Goal: Use online tool/utility: Utilize a website feature to perform a specific function

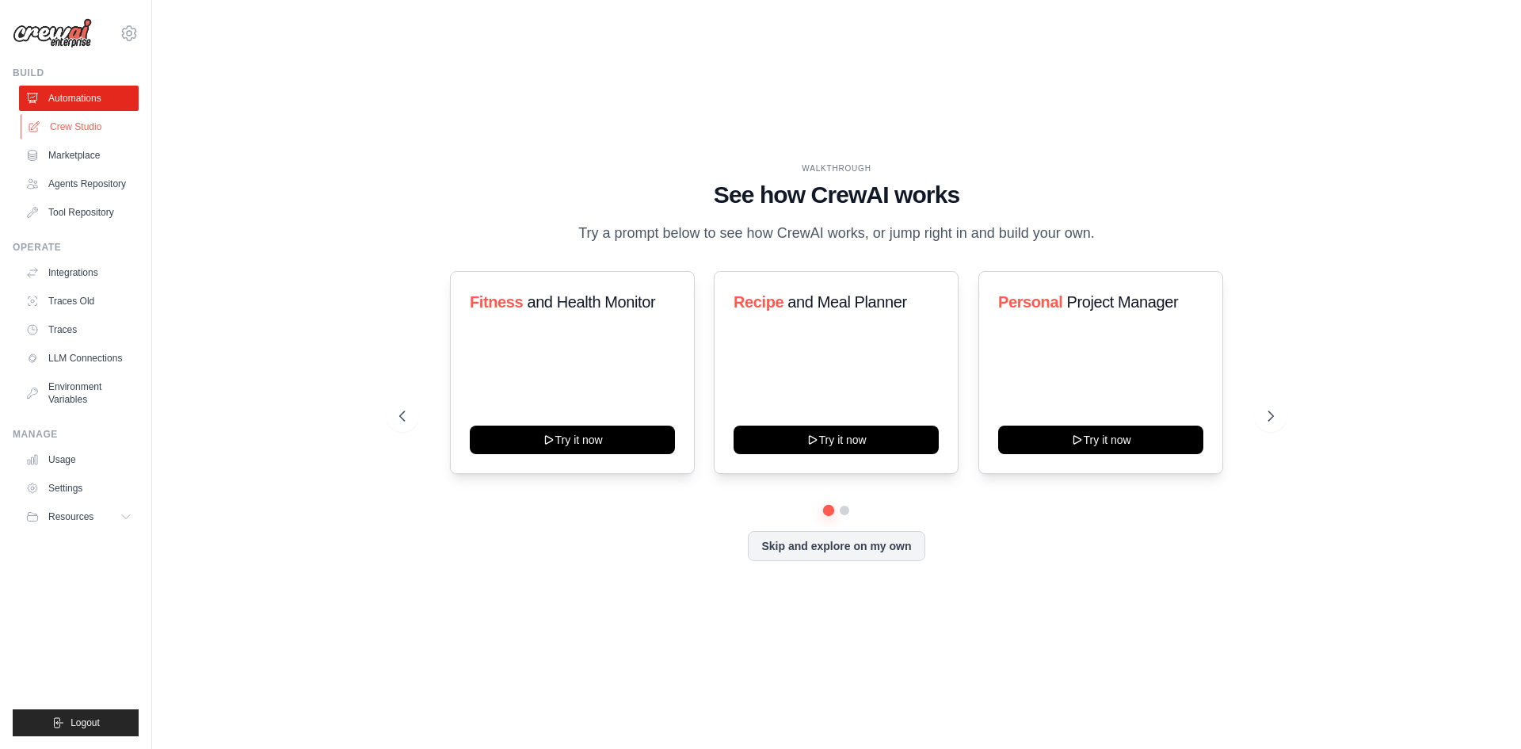
click at [87, 120] on link "Crew Studio" at bounding box center [81, 126] width 120 height 25
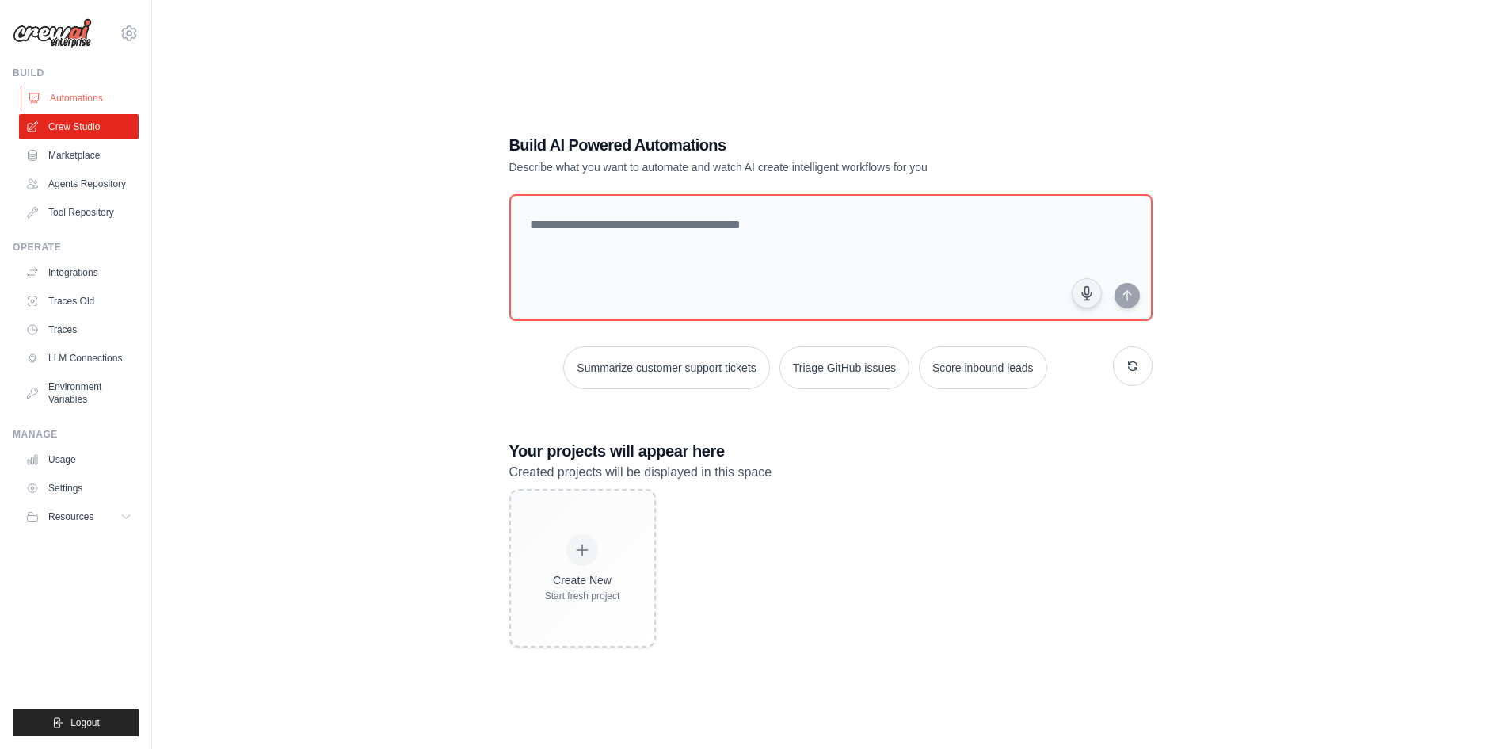
click at [88, 102] on link "Automations" at bounding box center [81, 98] width 120 height 25
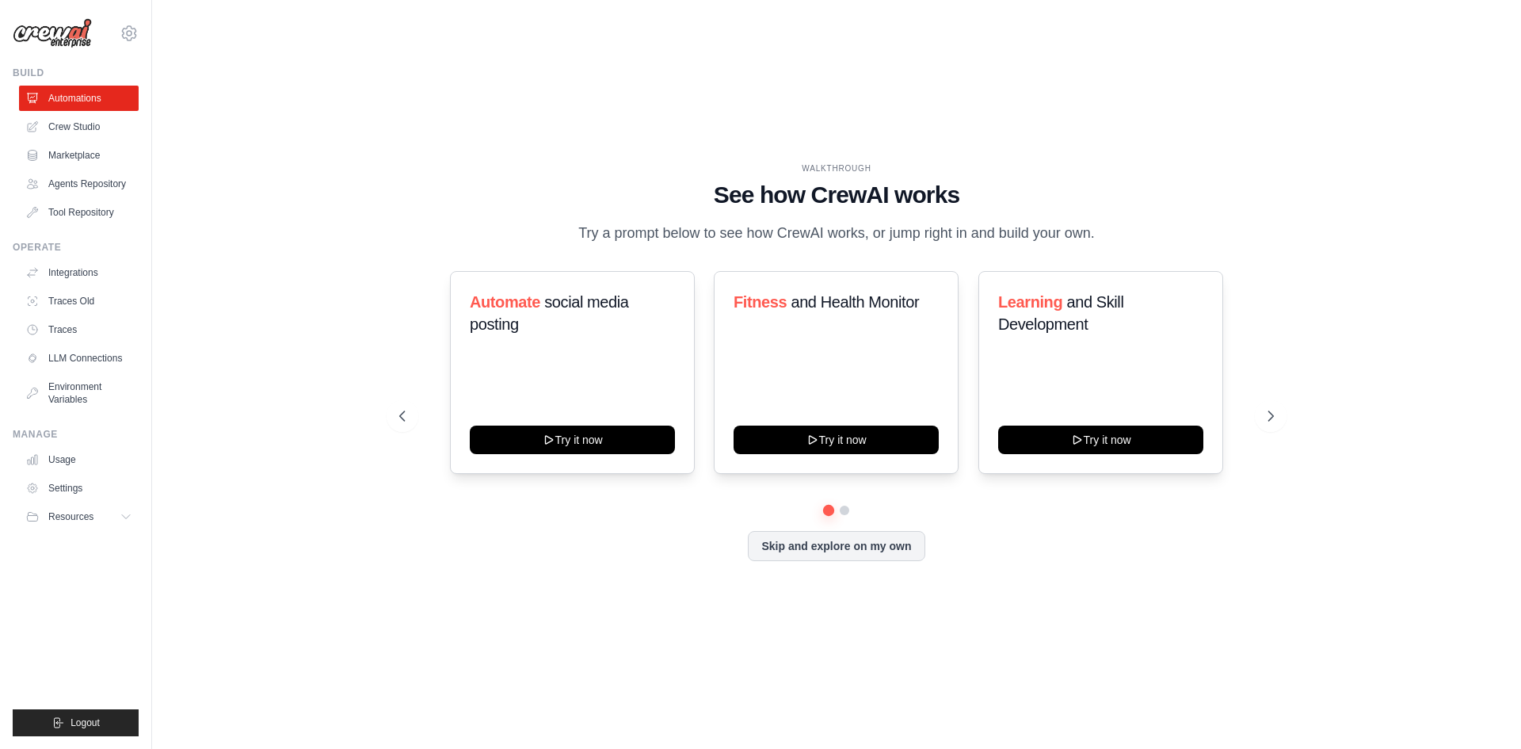
click at [88, 101] on link "Automations" at bounding box center [79, 98] width 120 height 25
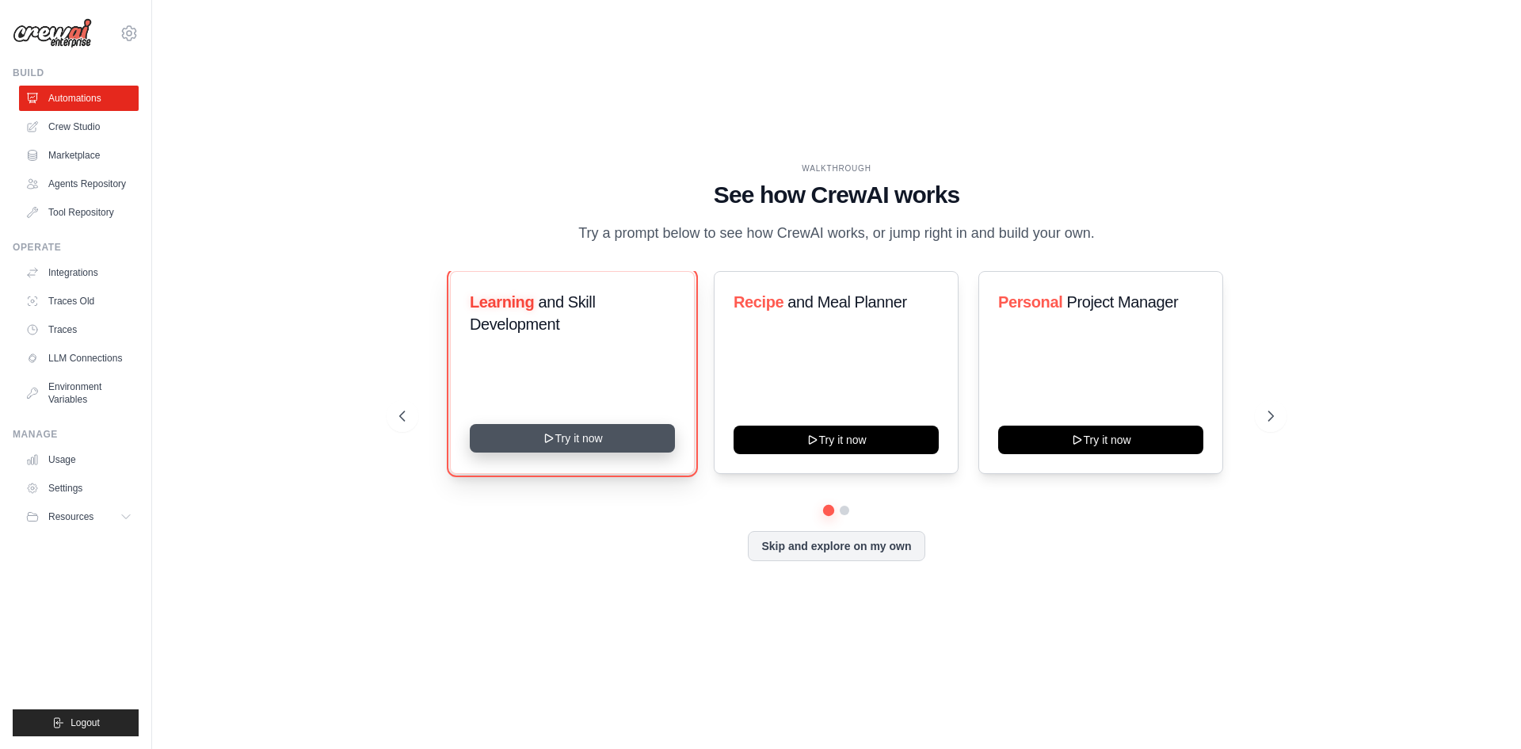
click at [558, 429] on button "Try it now" at bounding box center [572, 438] width 205 height 29
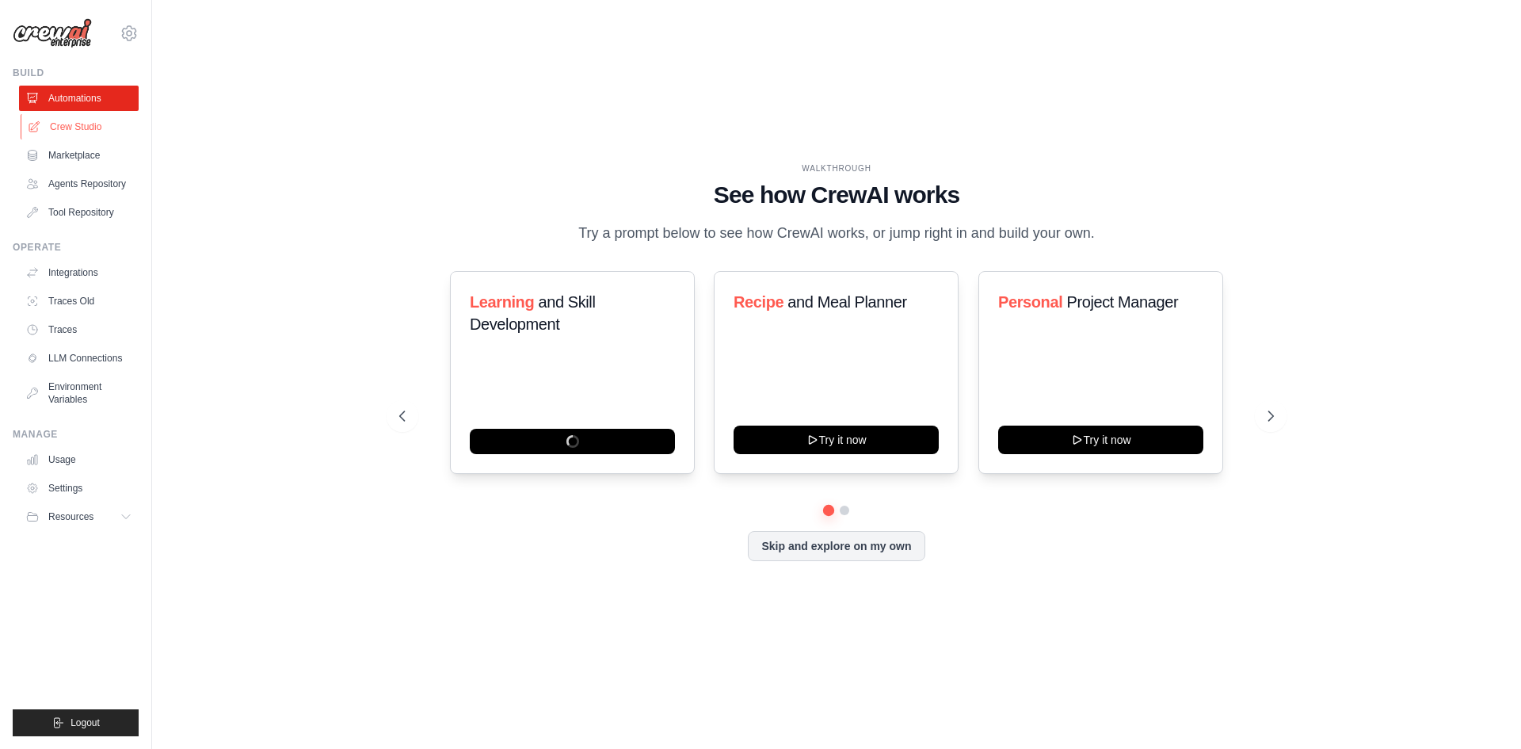
click at [46, 123] on link "Crew Studio" at bounding box center [81, 126] width 120 height 25
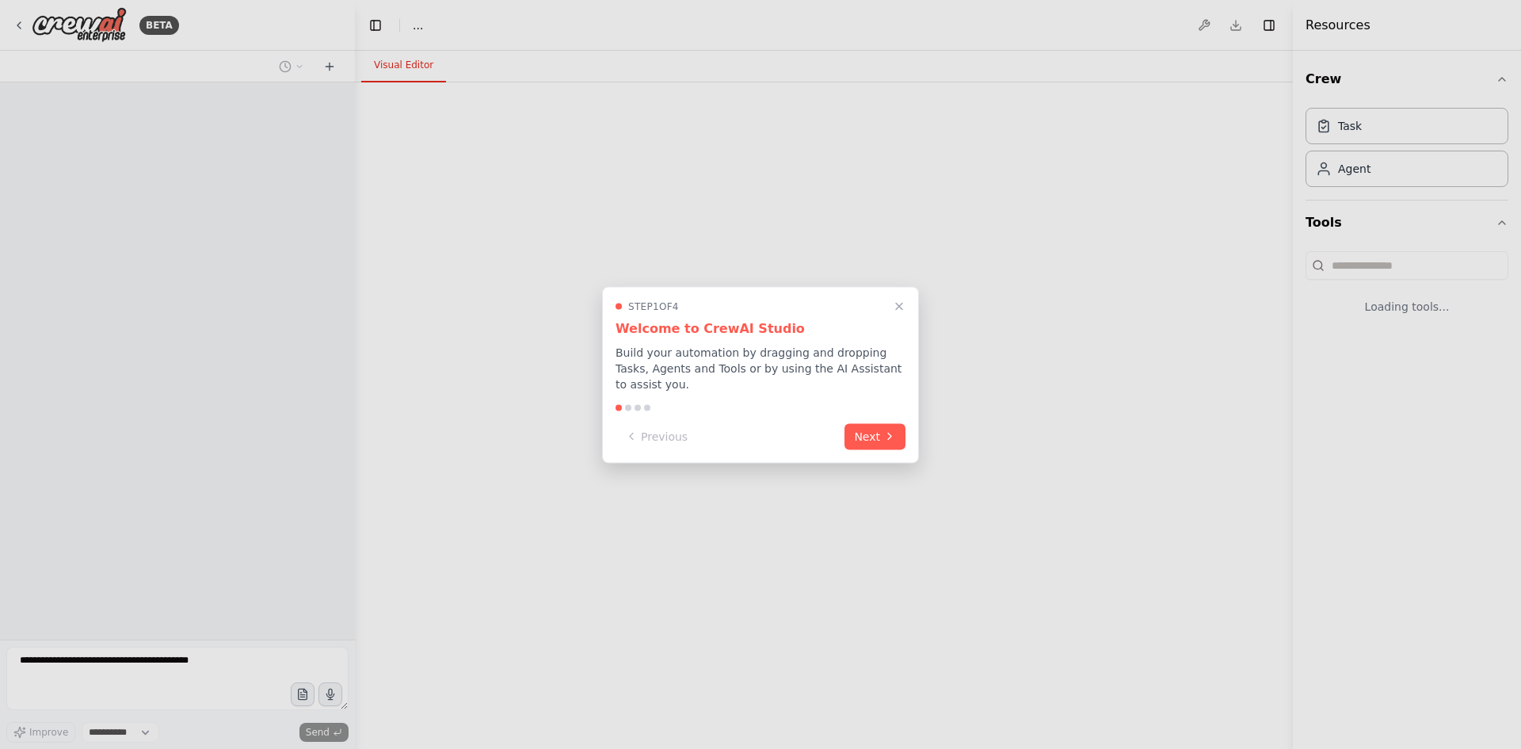
select select "****"
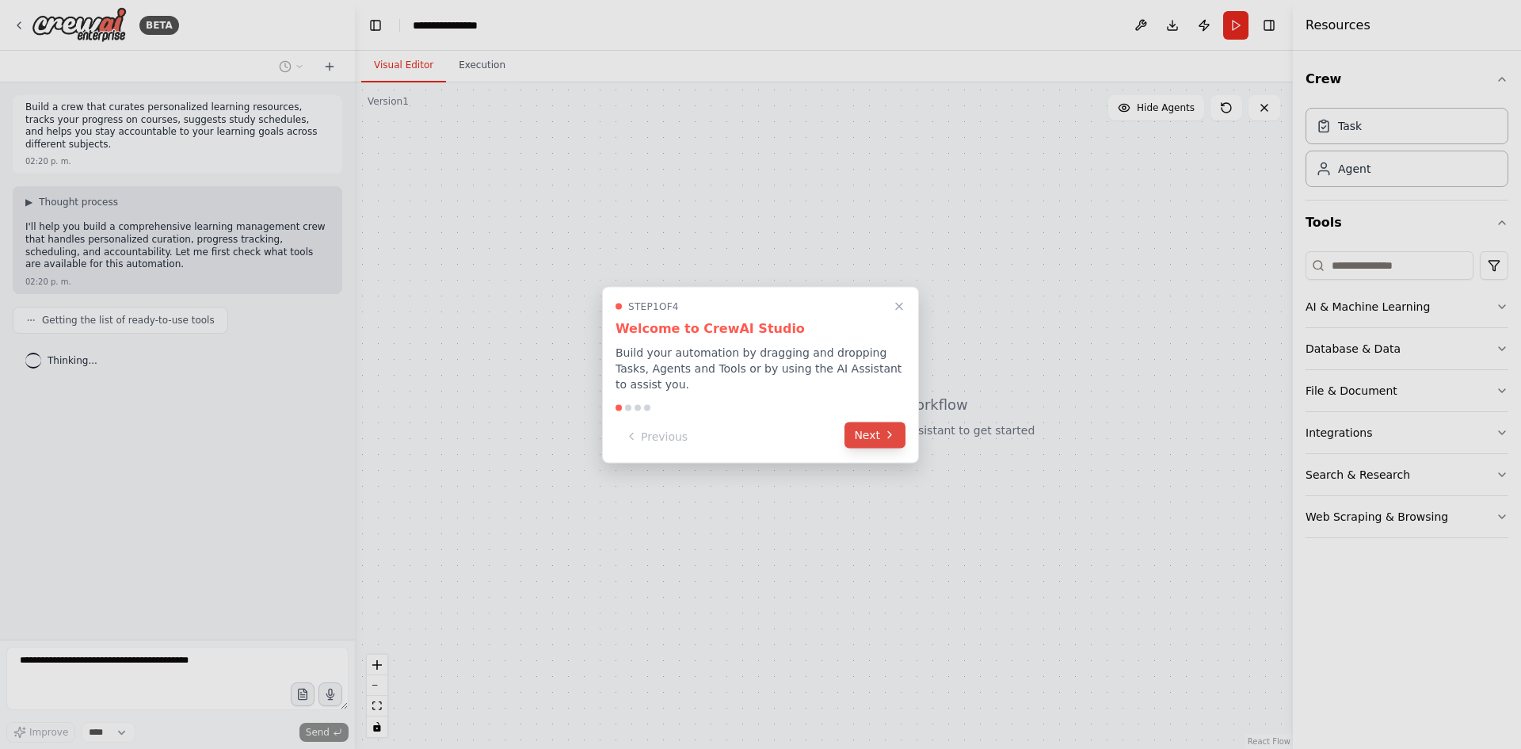
click at [860, 432] on button "Next" at bounding box center [875, 435] width 61 height 26
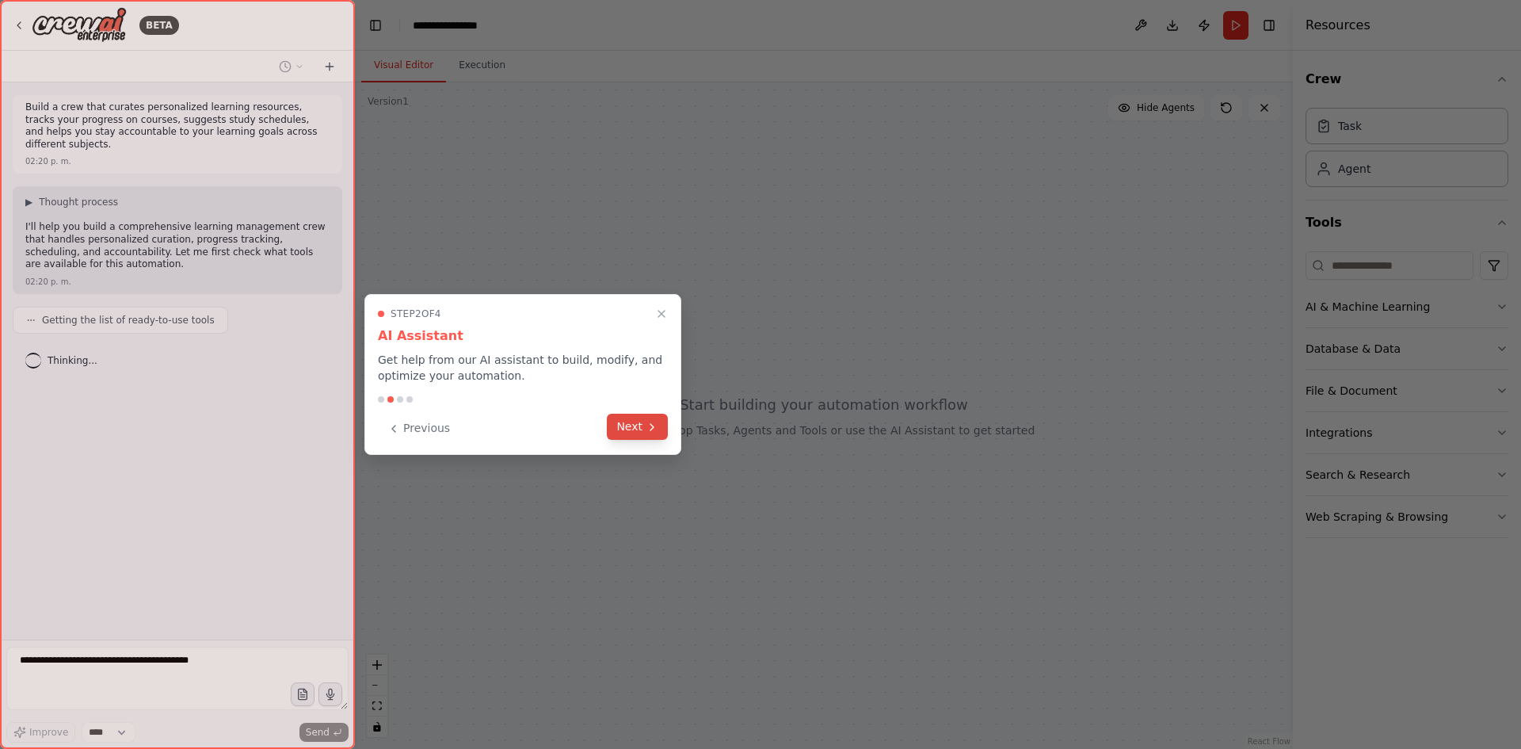
click at [641, 428] on button "Next" at bounding box center [637, 427] width 61 height 26
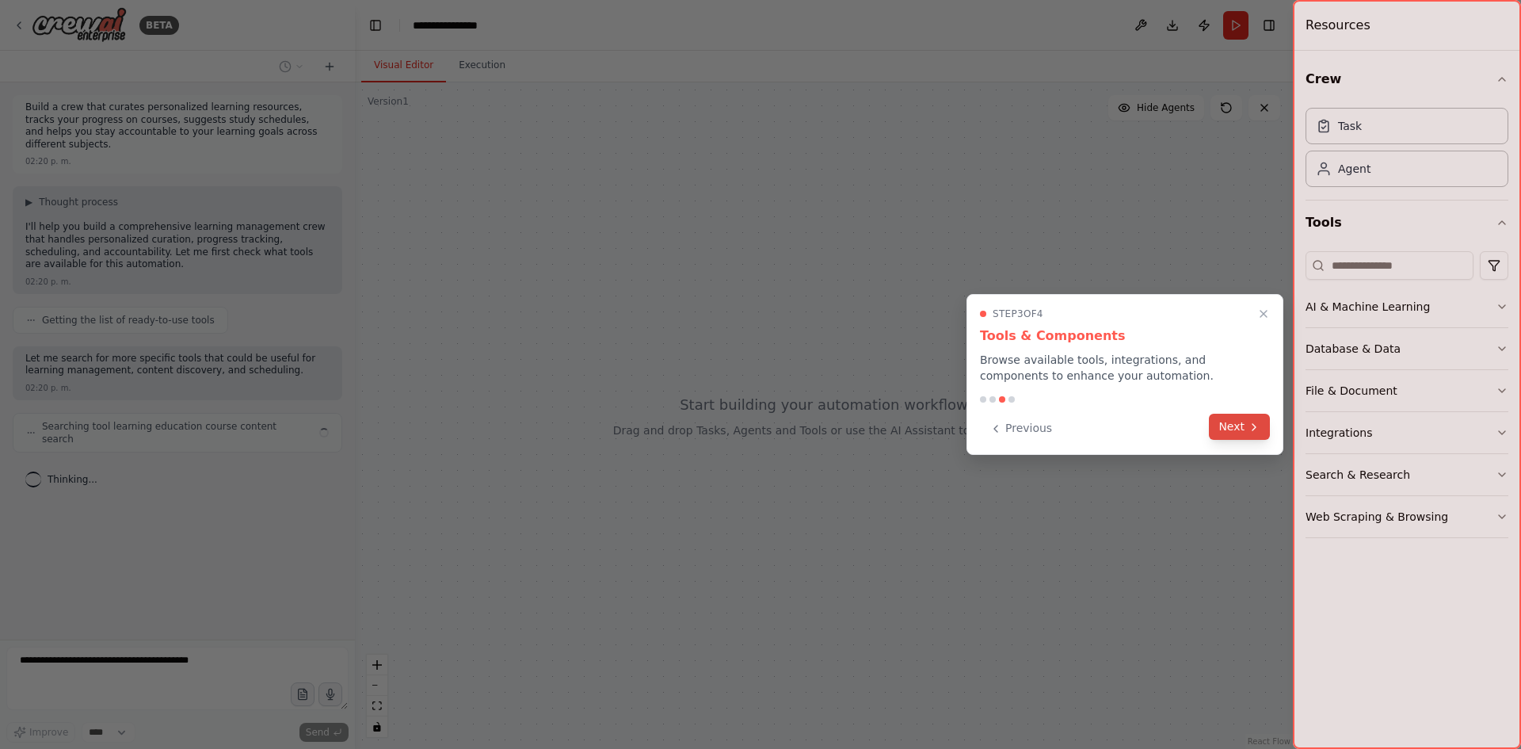
click at [1217, 420] on button "Next" at bounding box center [1239, 427] width 61 height 26
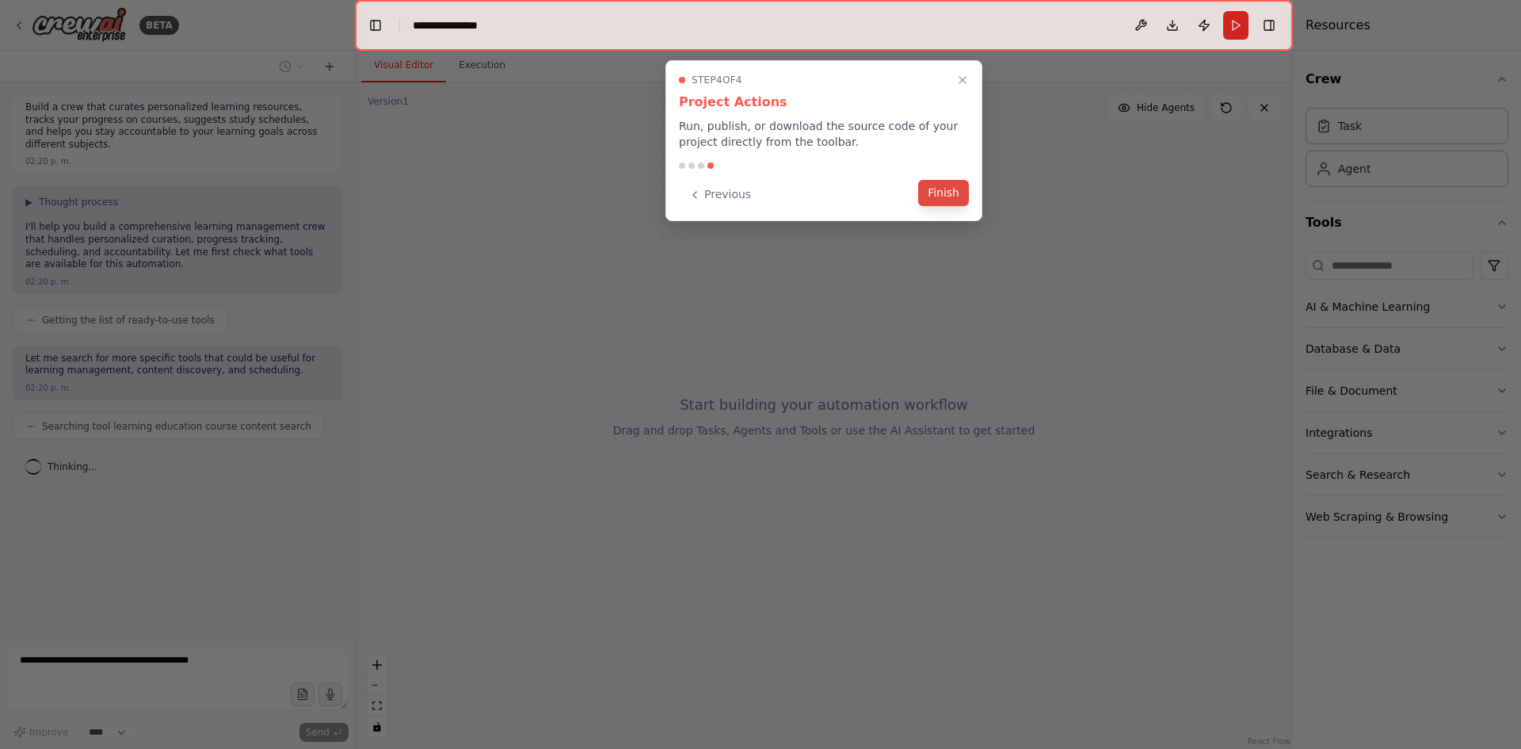
click at [963, 198] on button "Finish" at bounding box center [943, 193] width 51 height 26
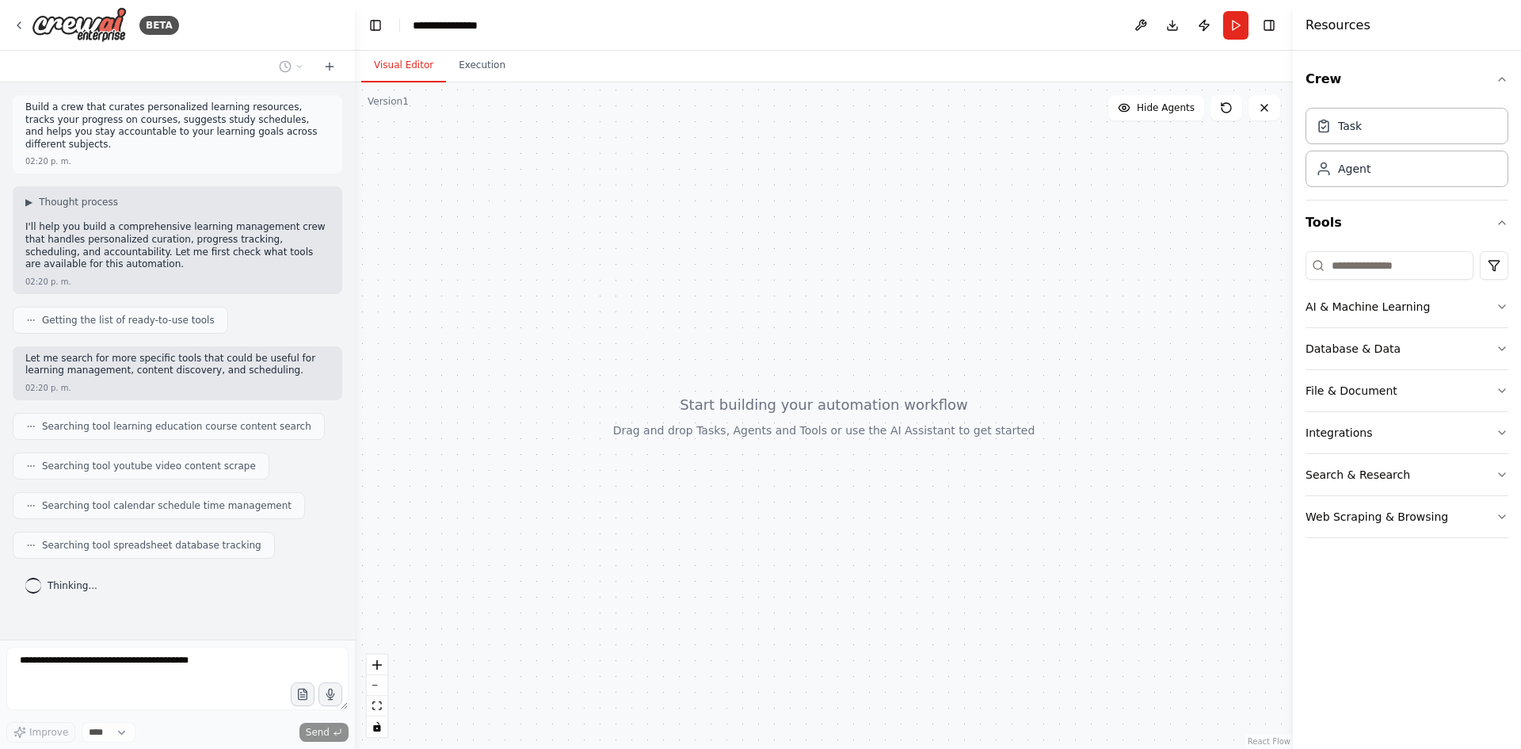
click at [1359, 186] on div "Agent" at bounding box center [1407, 169] width 203 height 36
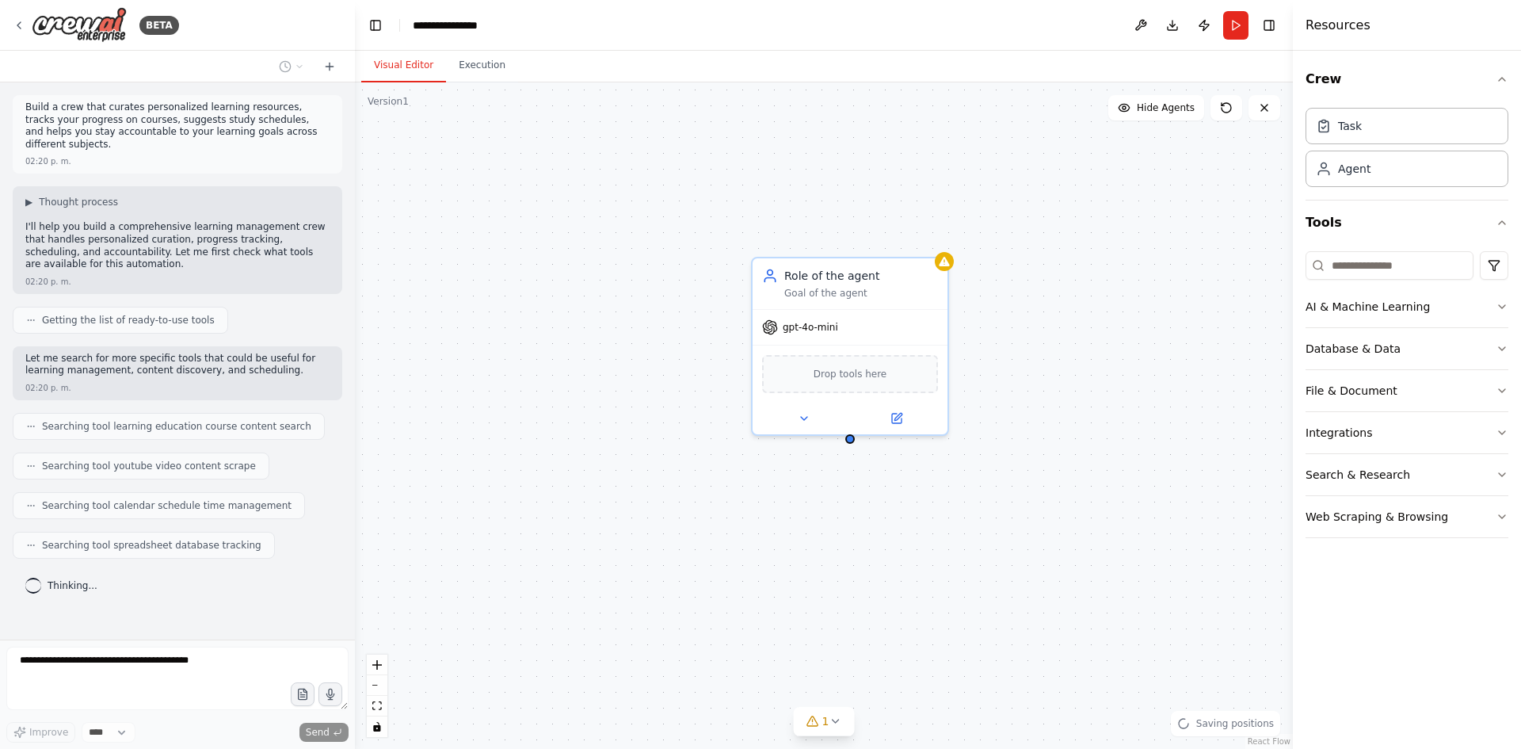
click at [1009, 347] on div "Role of the agent Goal of the agent gpt-4o-mini Drop tools here" at bounding box center [824, 415] width 938 height 666
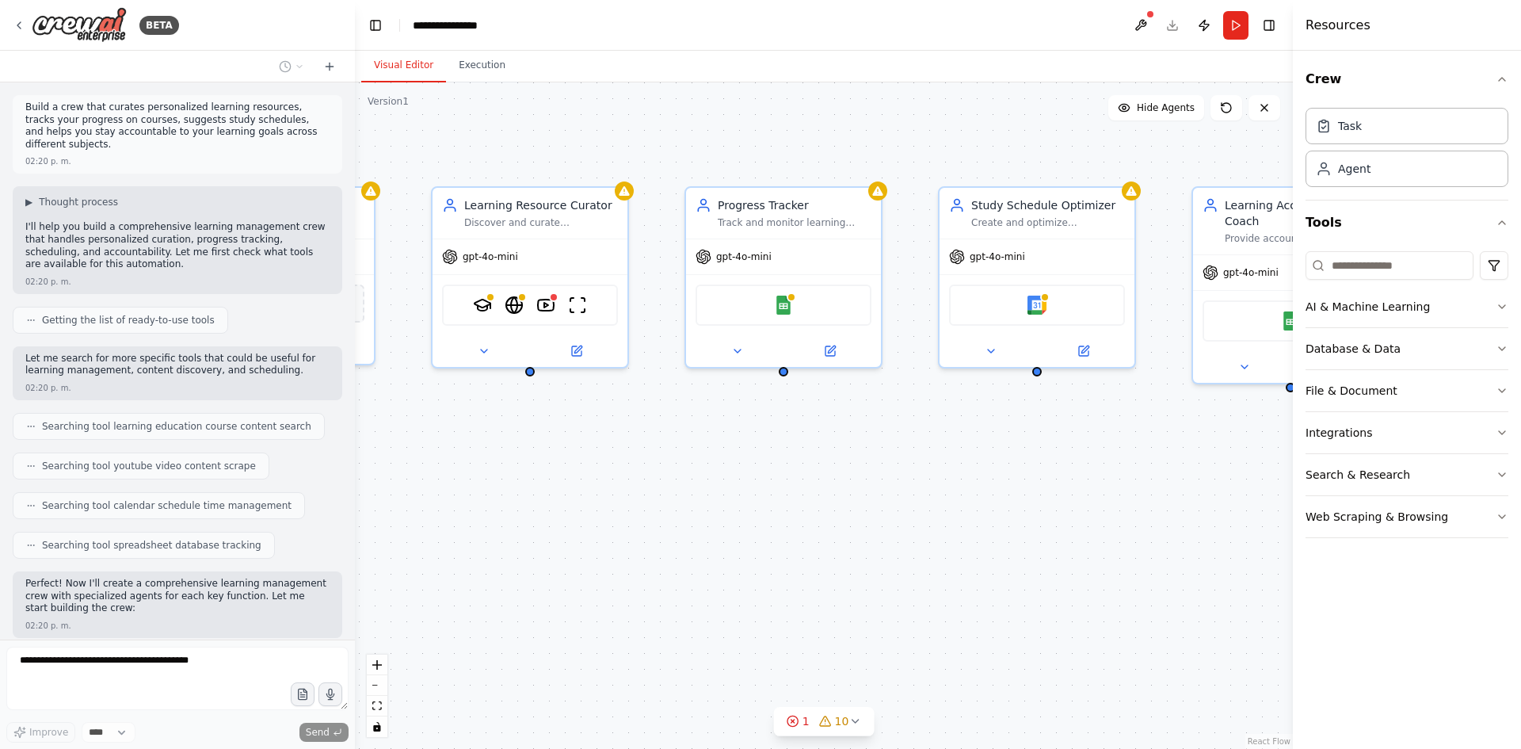
drag, startPoint x: 877, startPoint y: 464, endPoint x: 853, endPoint y: 460, distance: 24.9
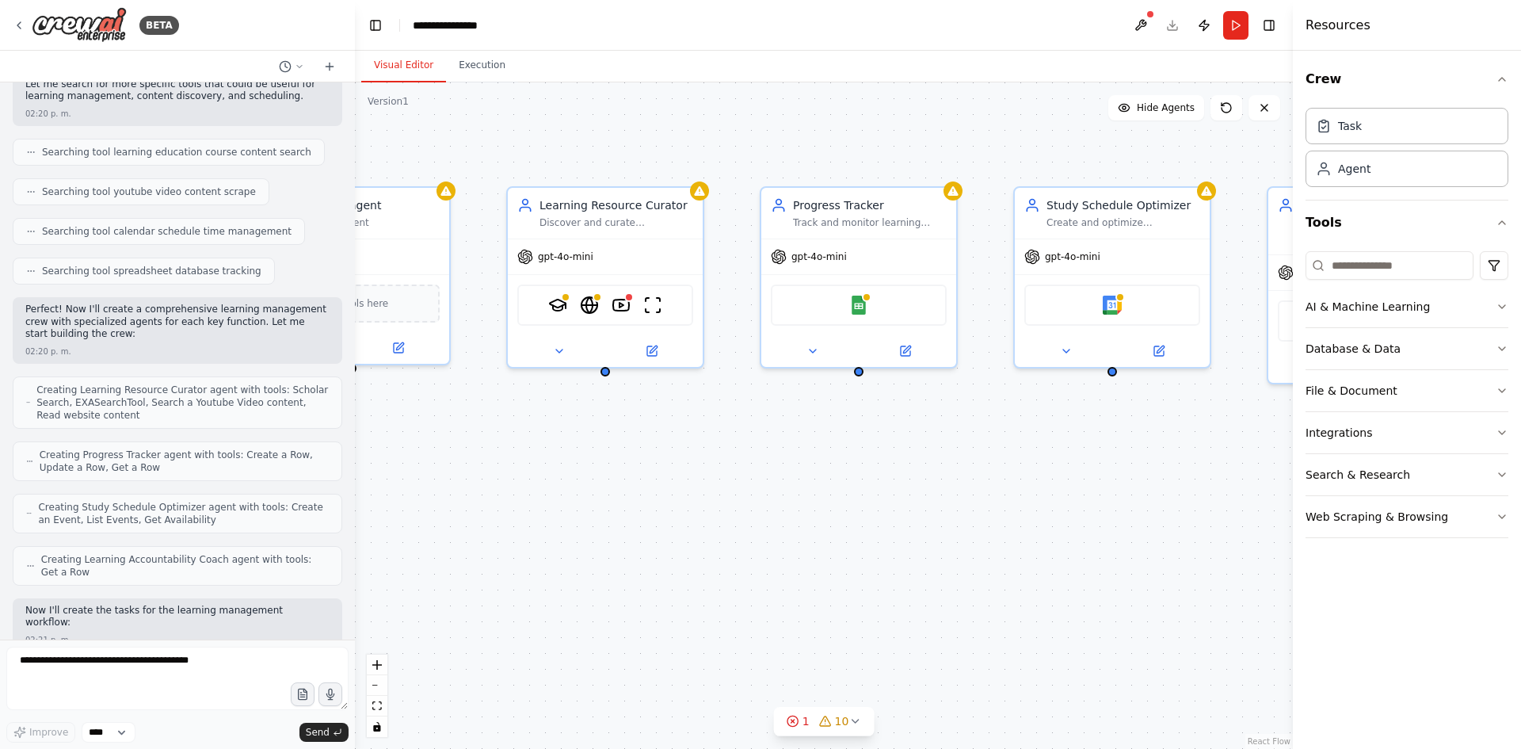
scroll to position [355, 0]
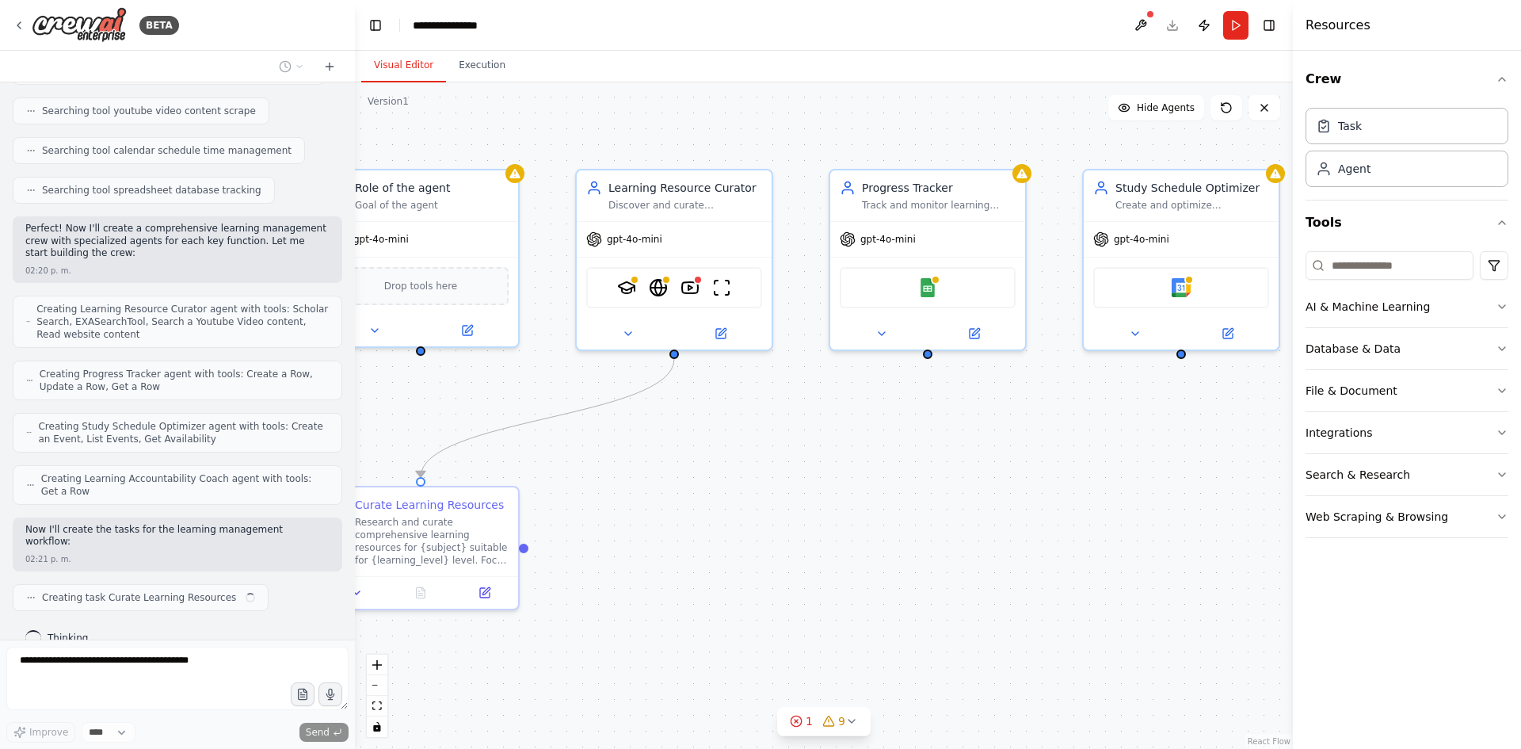
drag, startPoint x: 674, startPoint y: 471, endPoint x: 939, endPoint y: 451, distance: 265.4
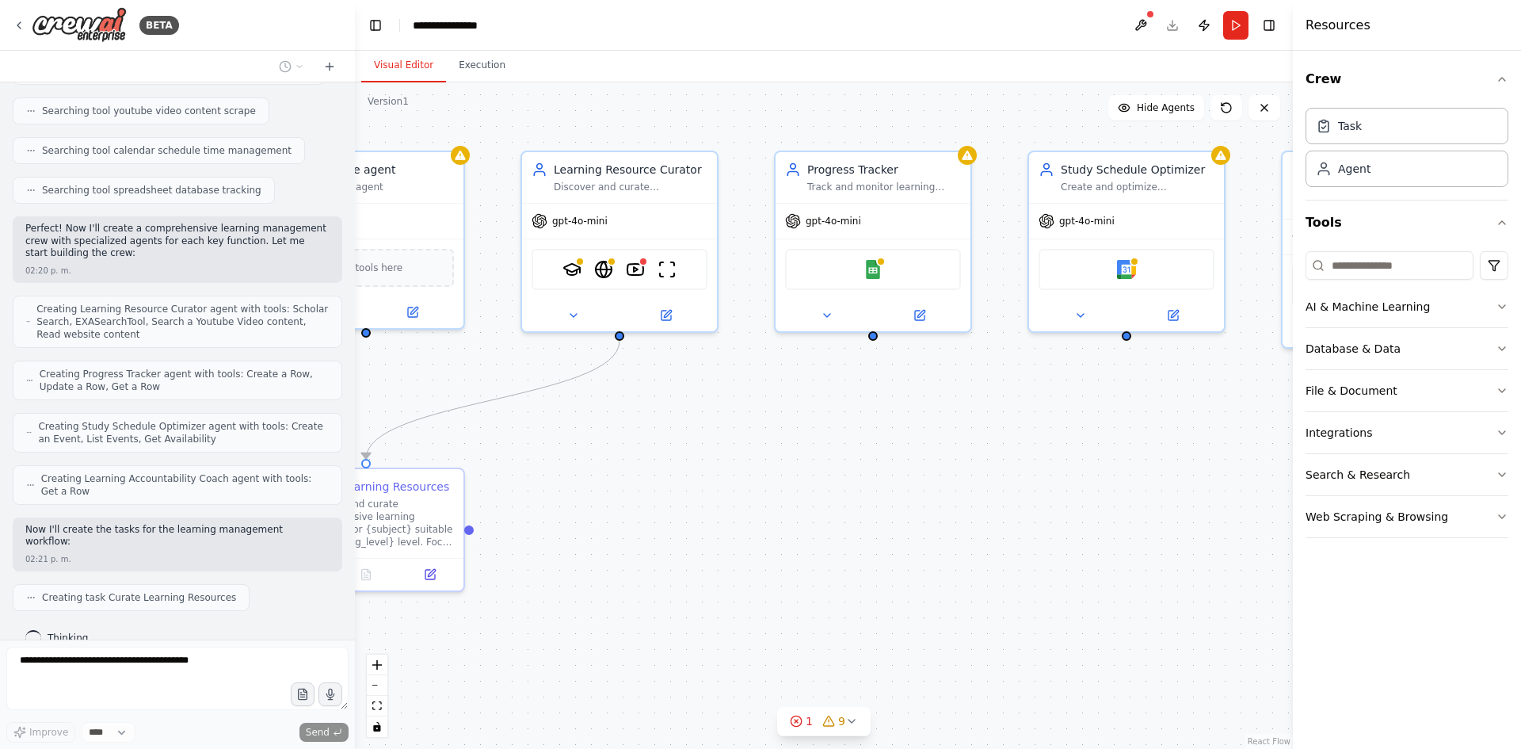
drag, startPoint x: 967, startPoint y: 477, endPoint x: 621, endPoint y: 471, distance: 346.3
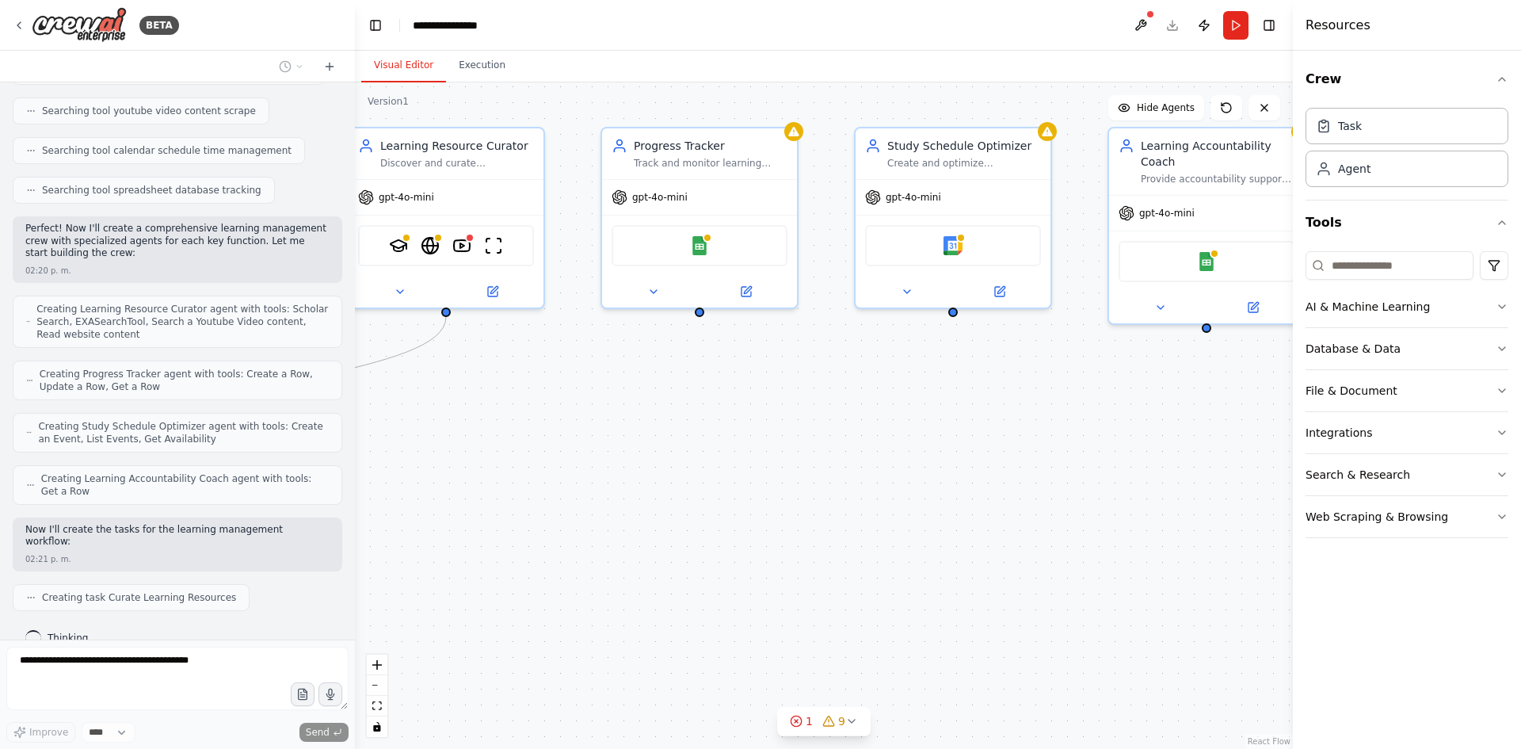
drag, startPoint x: 848, startPoint y: 472, endPoint x: 1082, endPoint y: 438, distance: 237.0
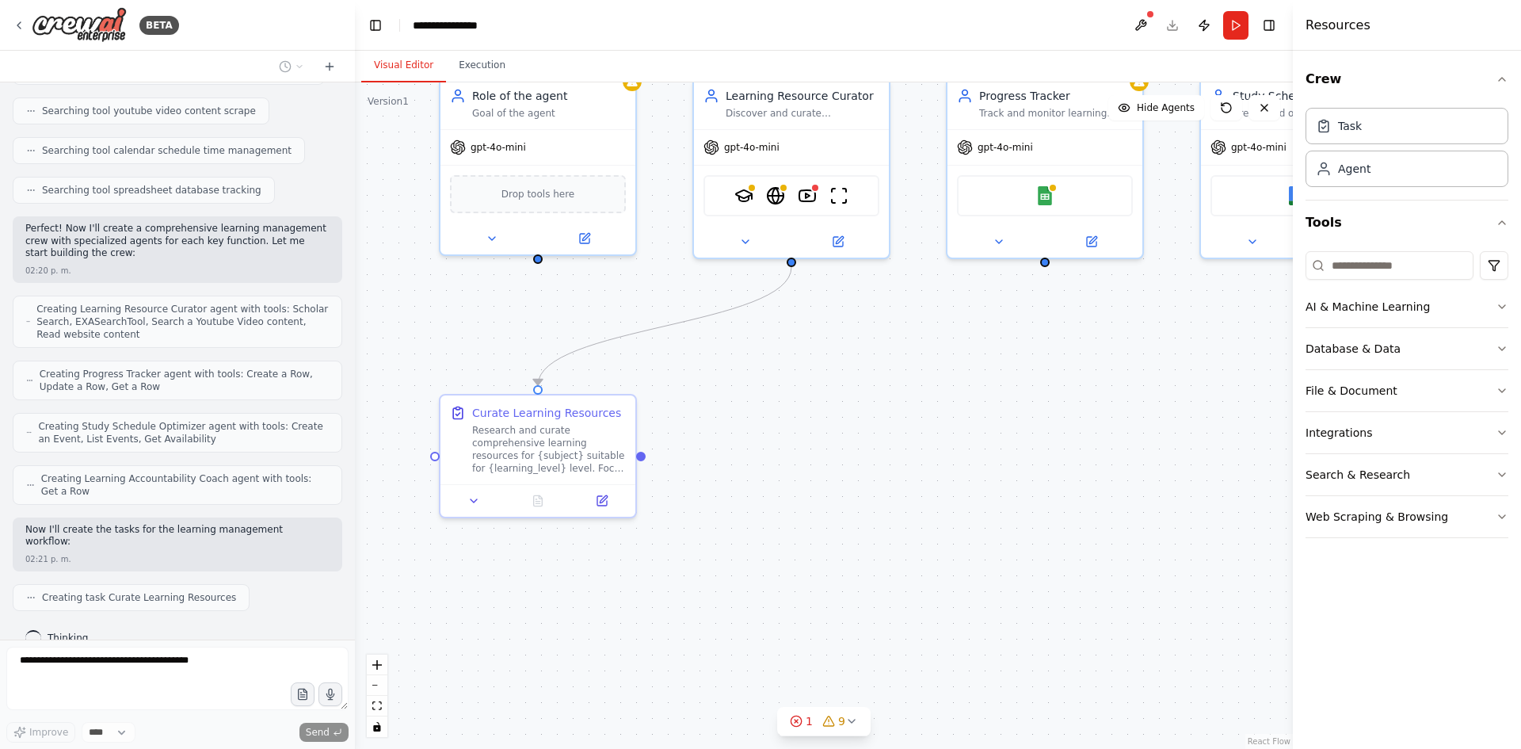
drag, startPoint x: 754, startPoint y: 505, endPoint x: 1101, endPoint y: 453, distance: 350.8
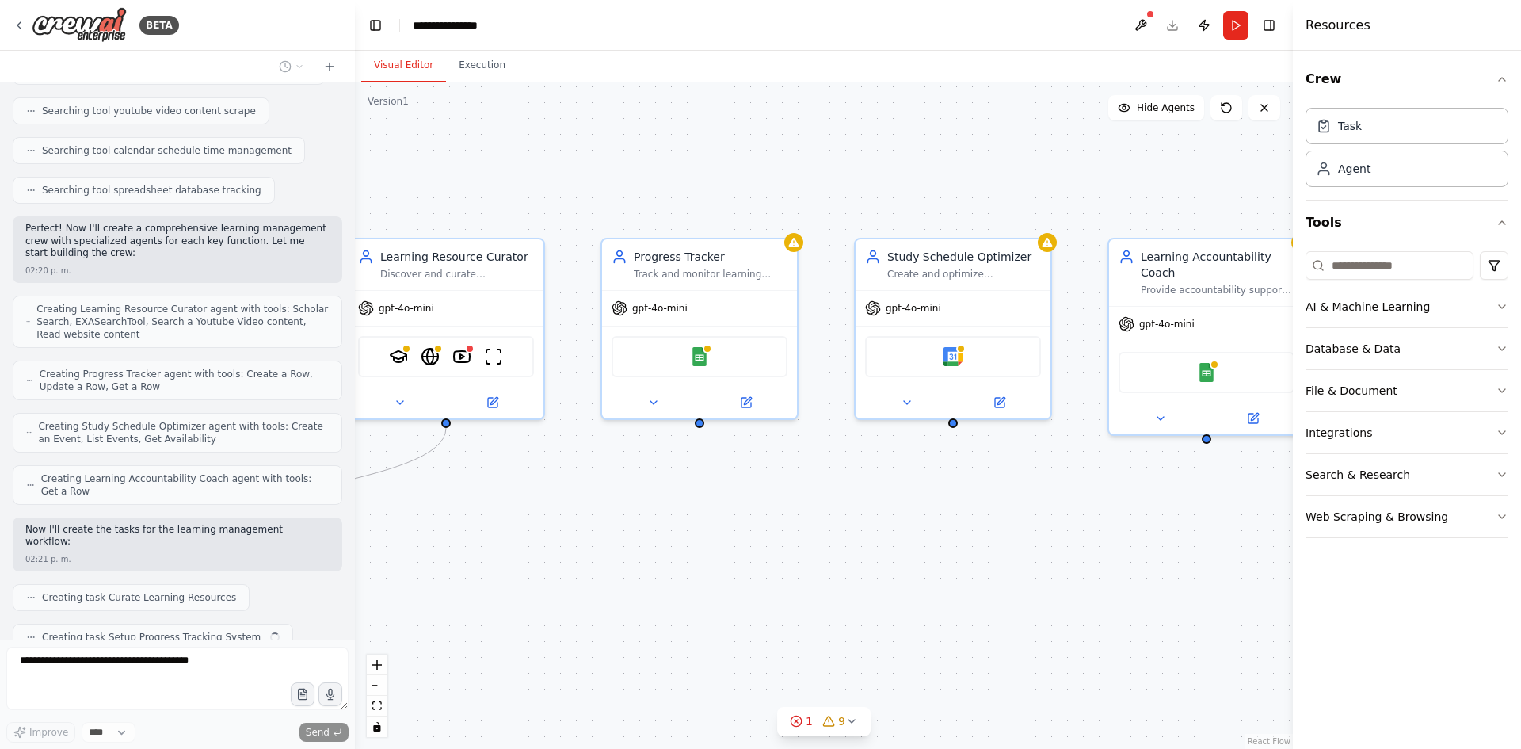
scroll to position [395, 0]
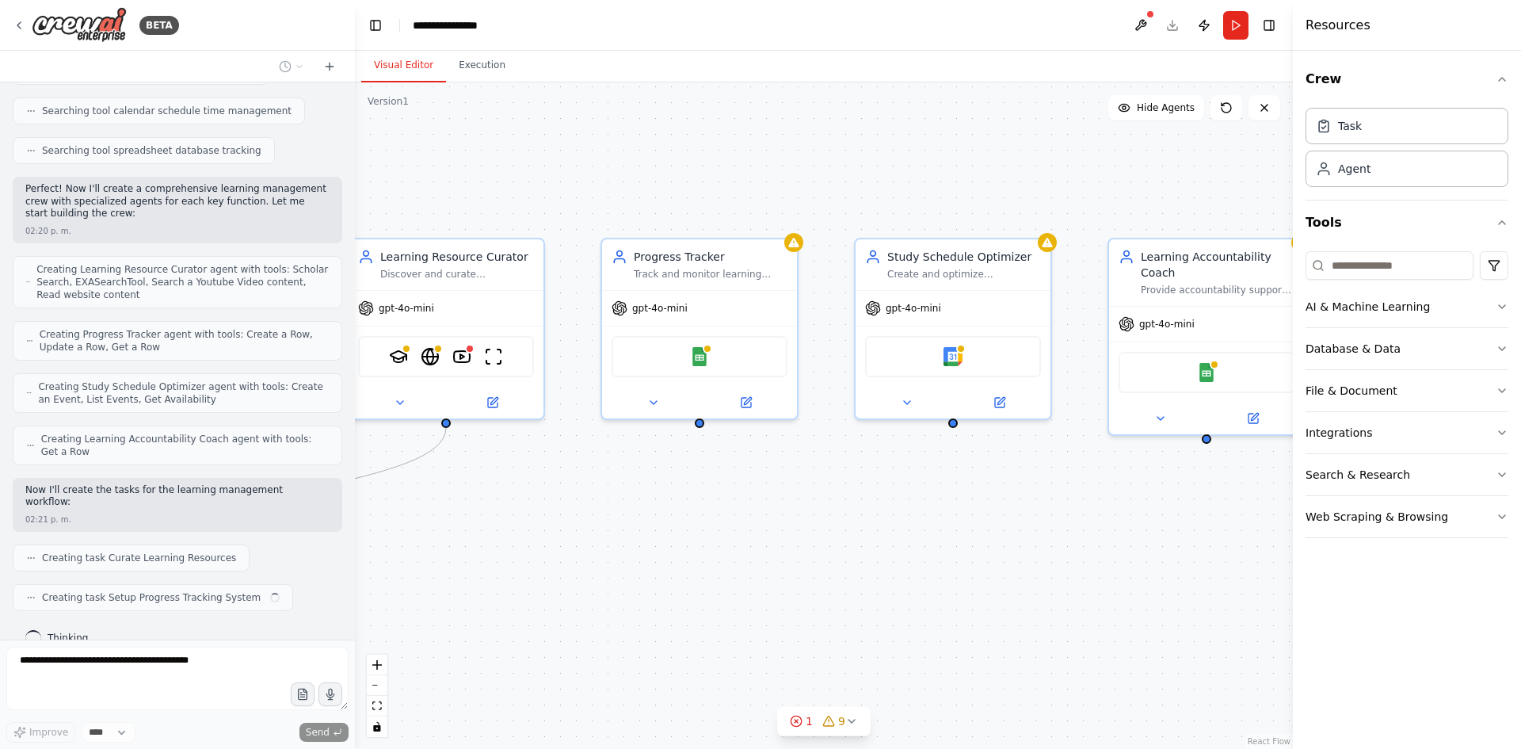
drag, startPoint x: 1017, startPoint y: 475, endPoint x: 698, endPoint y: 604, distance: 344.1
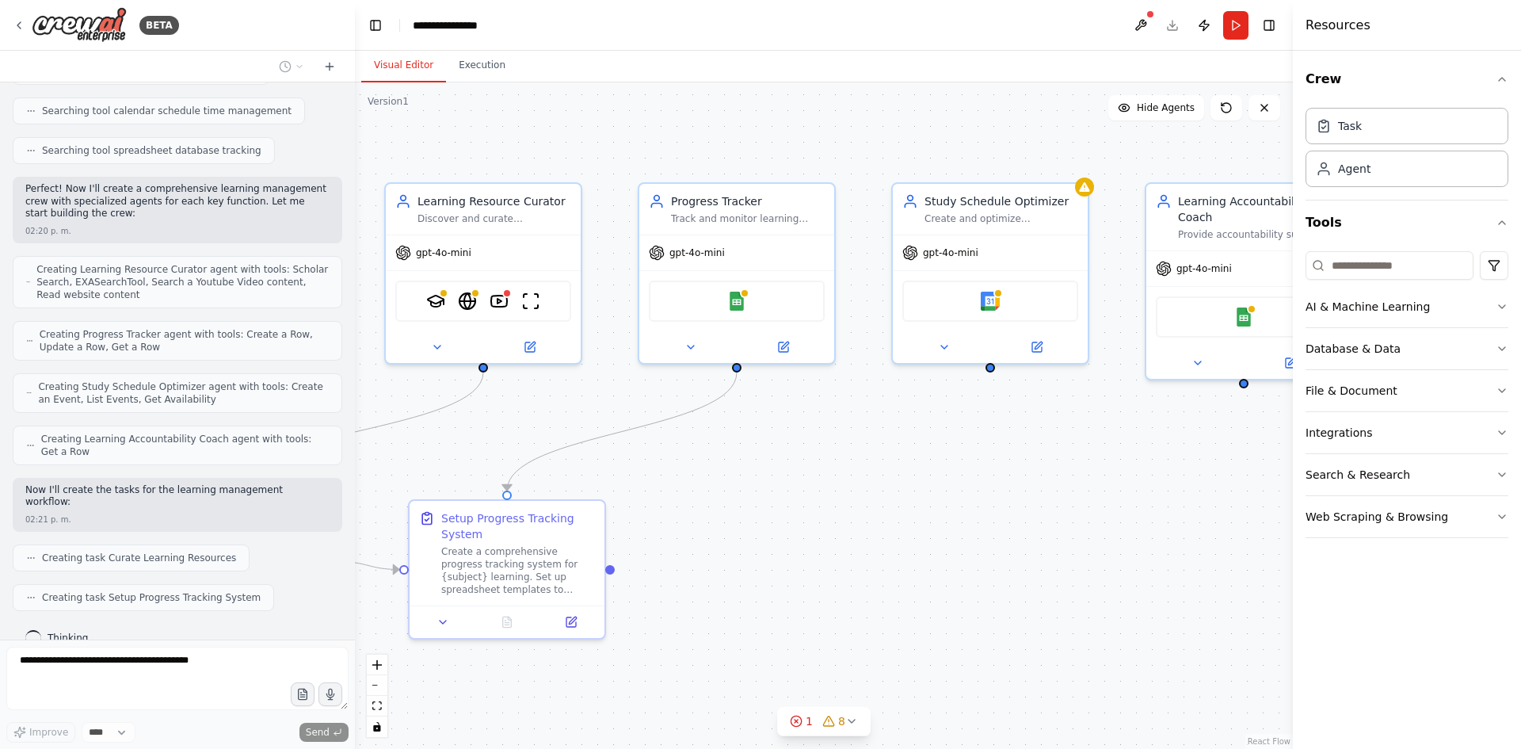
drag, startPoint x: 1032, startPoint y: 544, endPoint x: 1070, endPoint y: 489, distance: 67.3
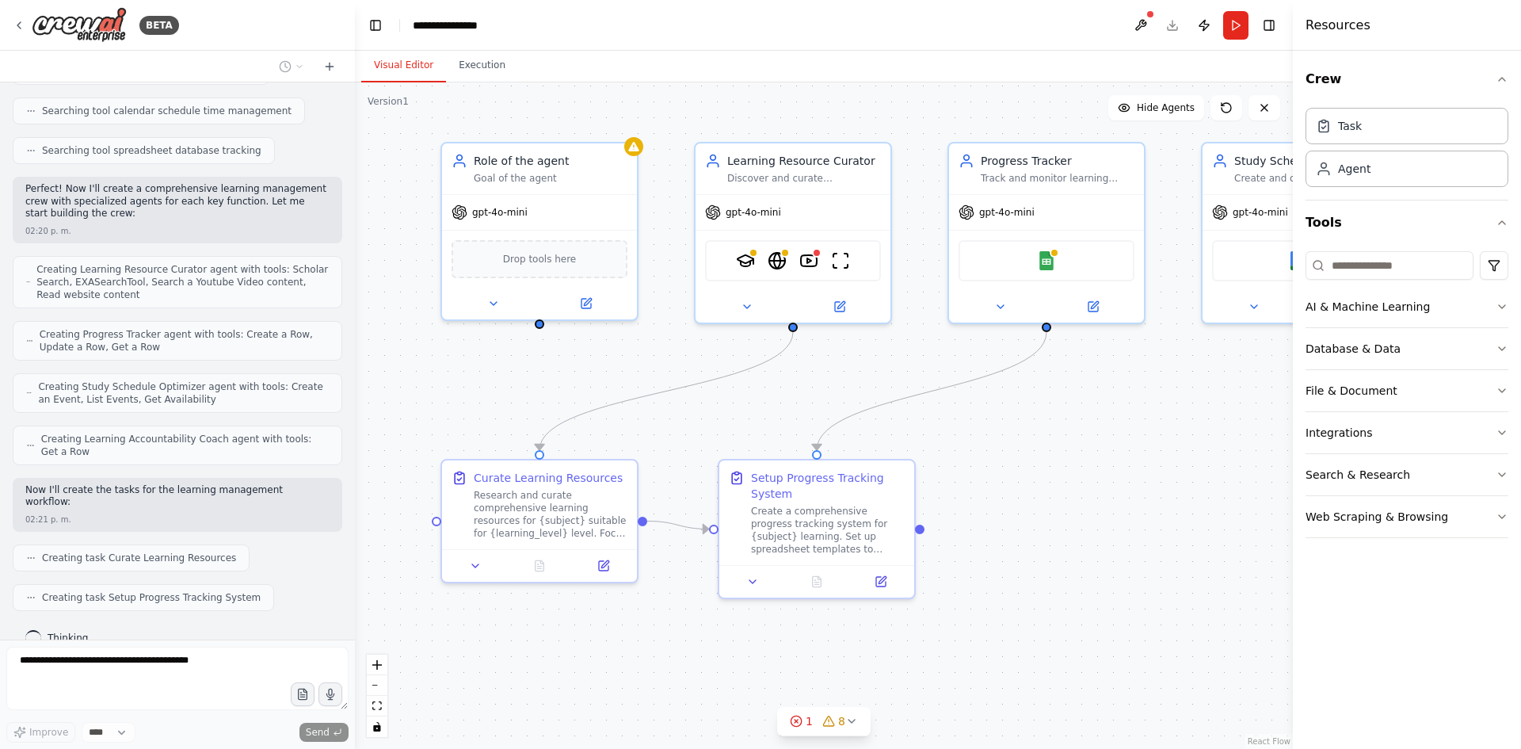
drag, startPoint x: 694, startPoint y: 500, endPoint x: 1030, endPoint y: 469, distance: 337.4
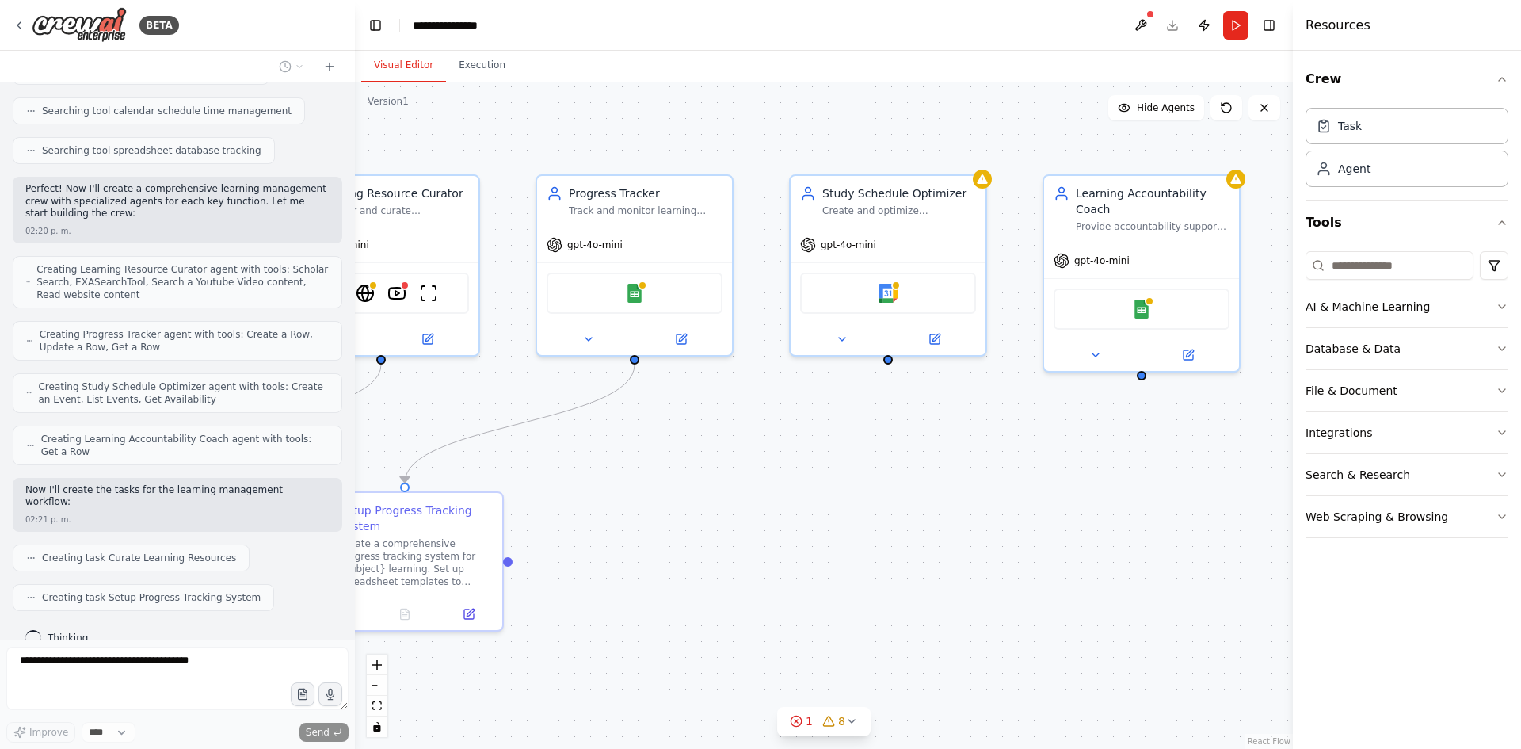
drag, startPoint x: 1082, startPoint y: 466, endPoint x: 647, endPoint y: 496, distance: 436.8
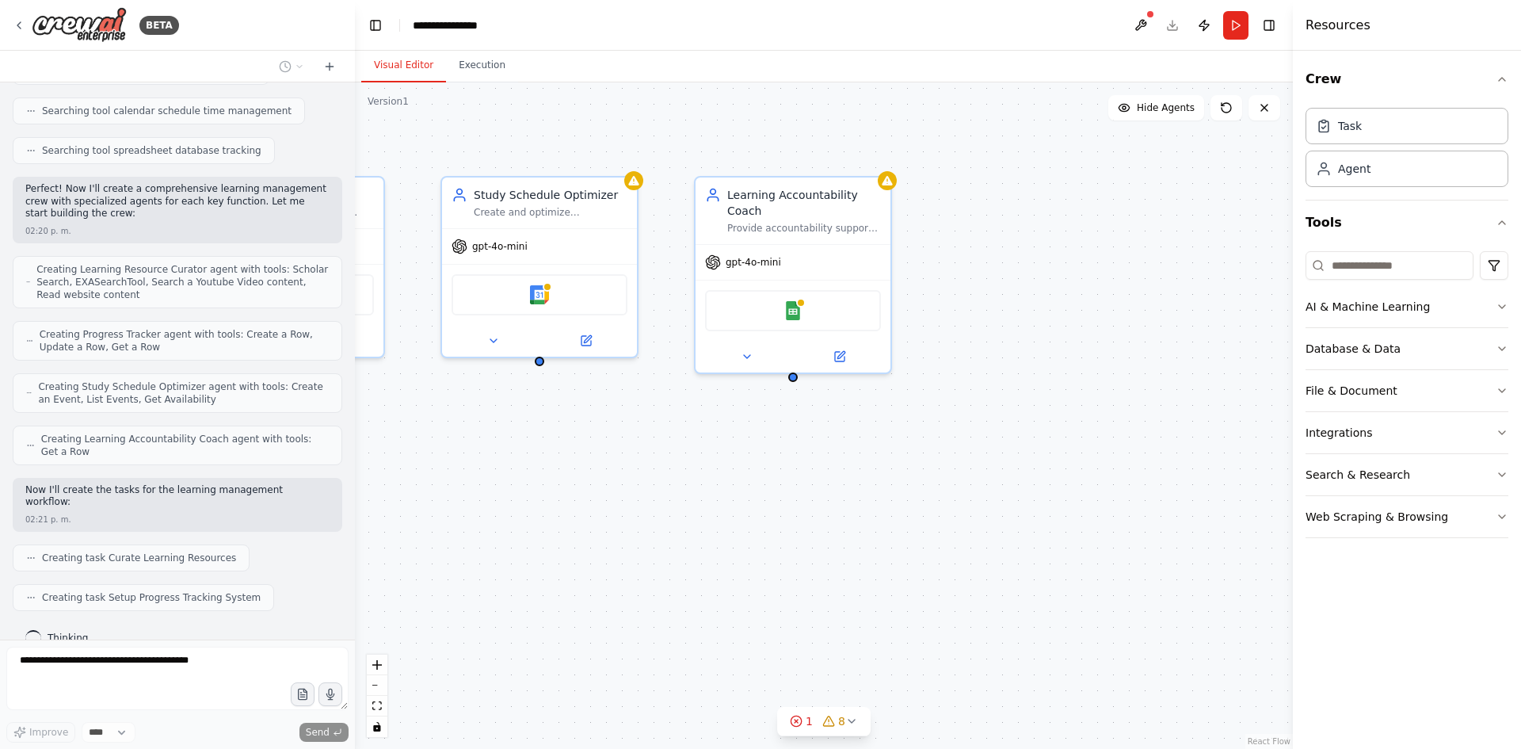
drag, startPoint x: 974, startPoint y: 490, endPoint x: 625, endPoint y: 492, distance: 348.6
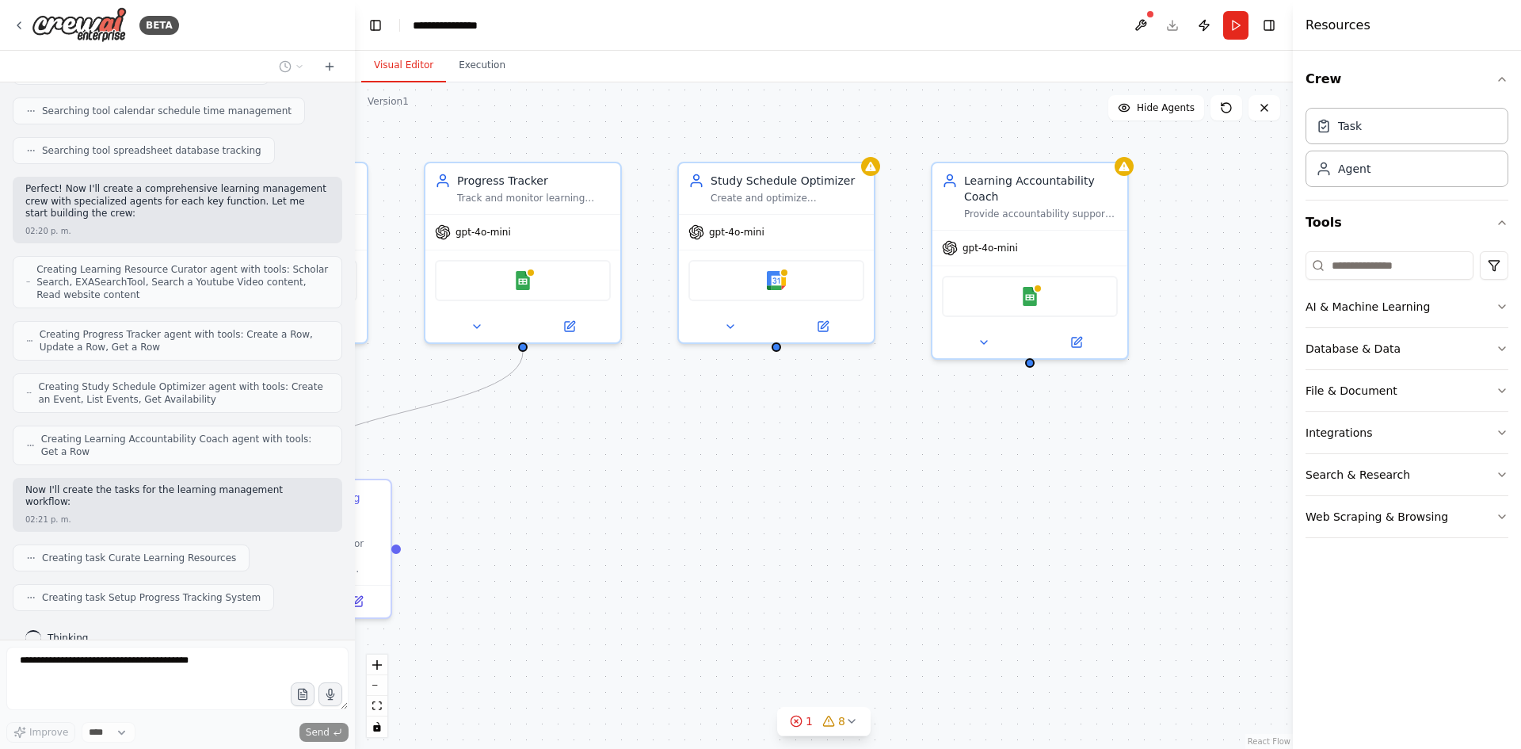
drag, startPoint x: 625, startPoint y: 492, endPoint x: 994, endPoint y: 476, distance: 368.8
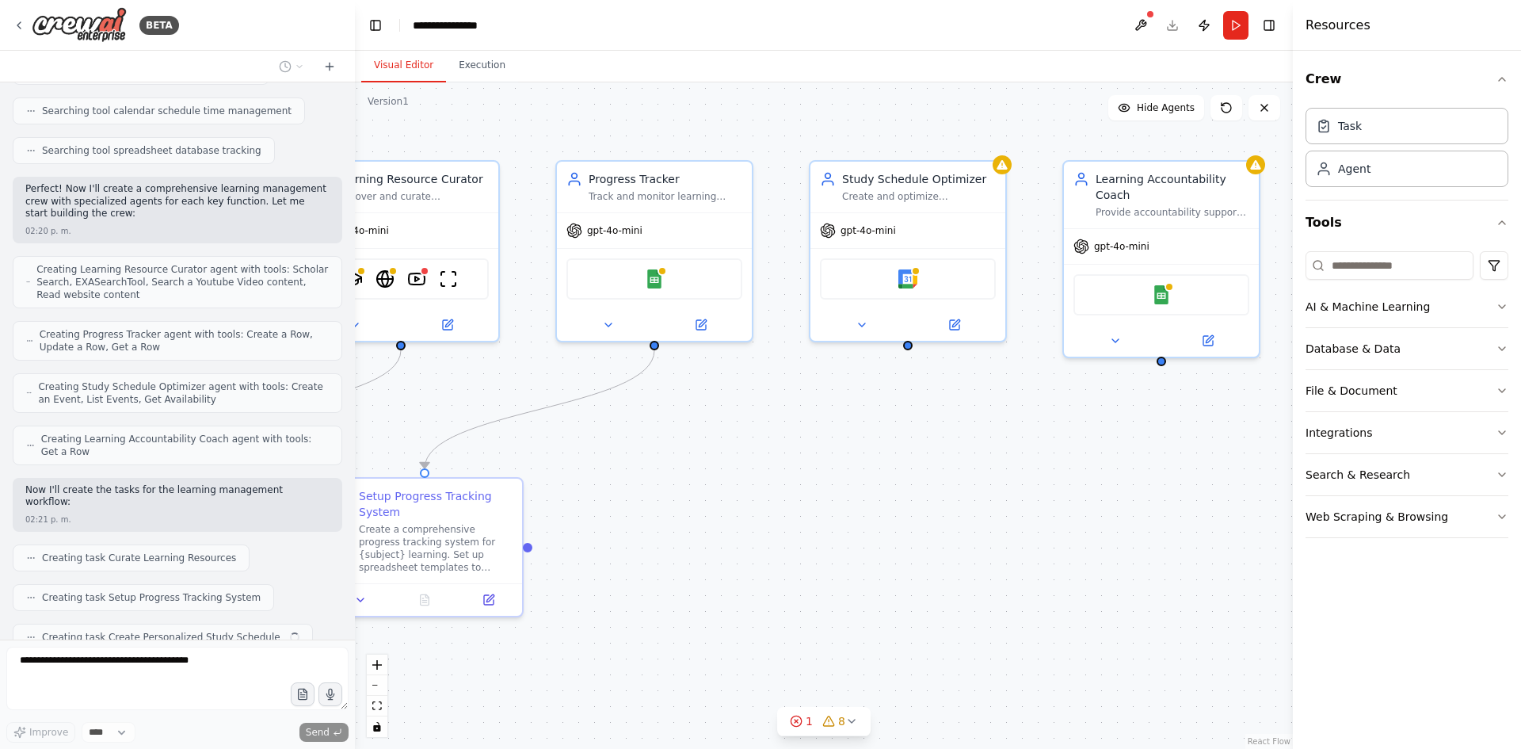
scroll to position [434, 0]
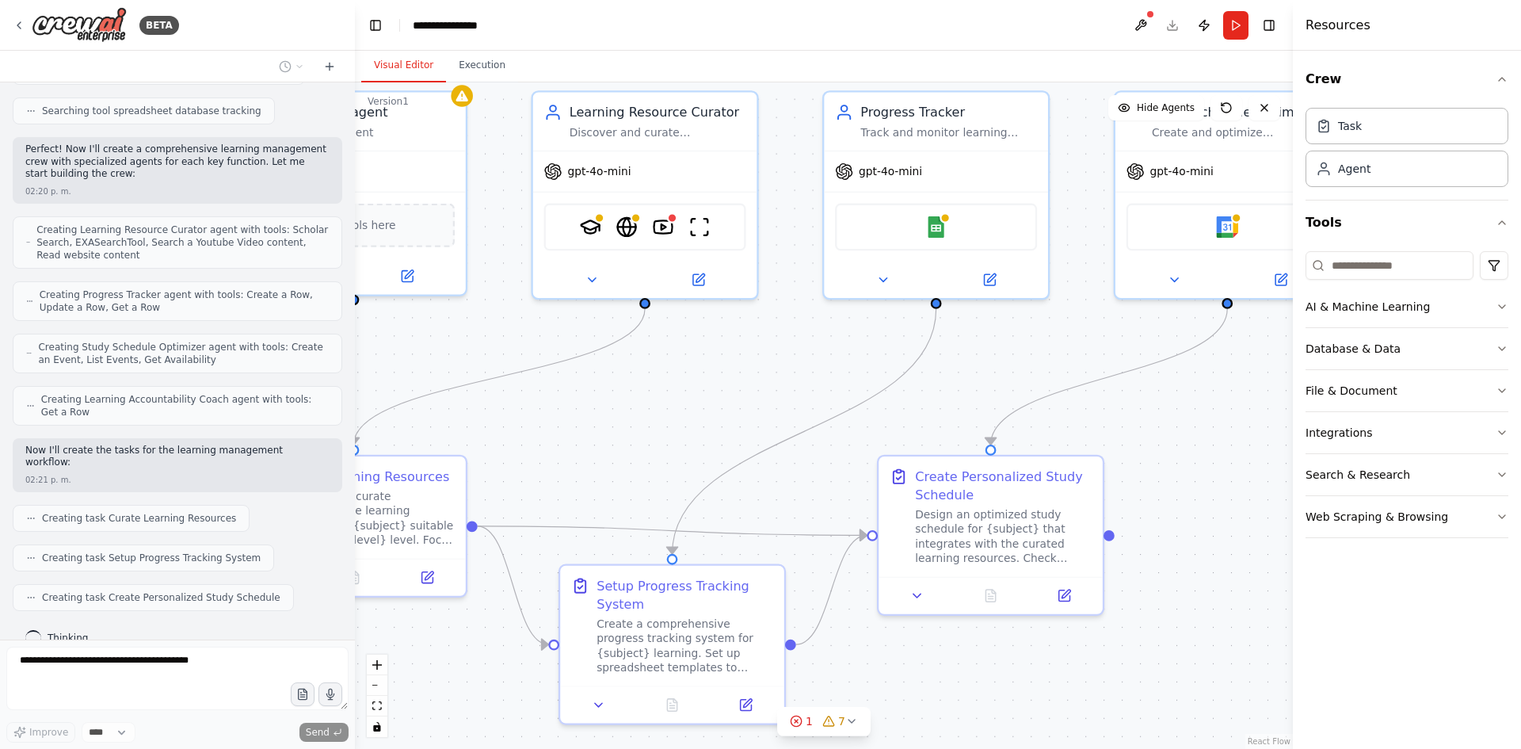
drag, startPoint x: 740, startPoint y: 438, endPoint x: 1035, endPoint y: 411, distance: 296.0
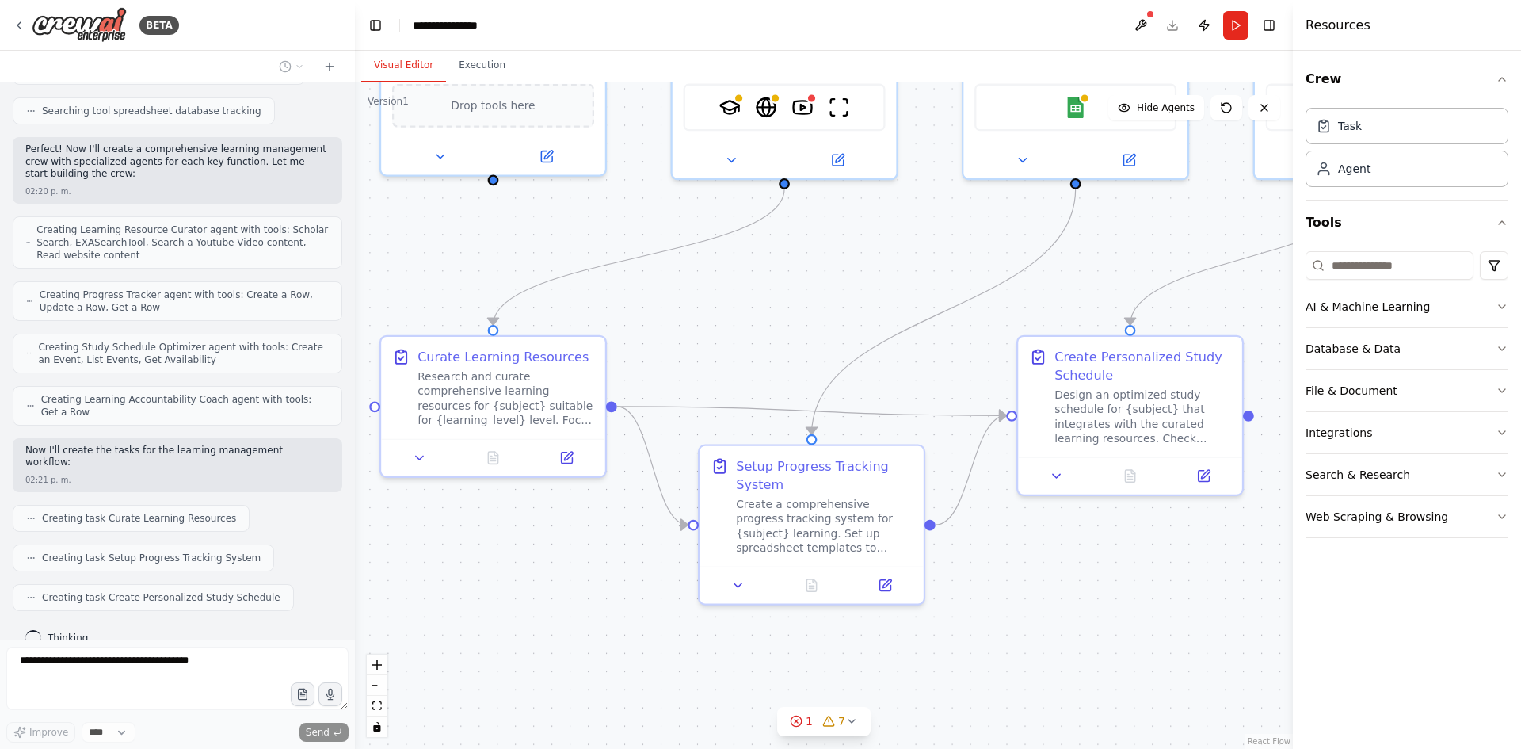
drag, startPoint x: 685, startPoint y: 457, endPoint x: 825, endPoint y: 338, distance: 184.3
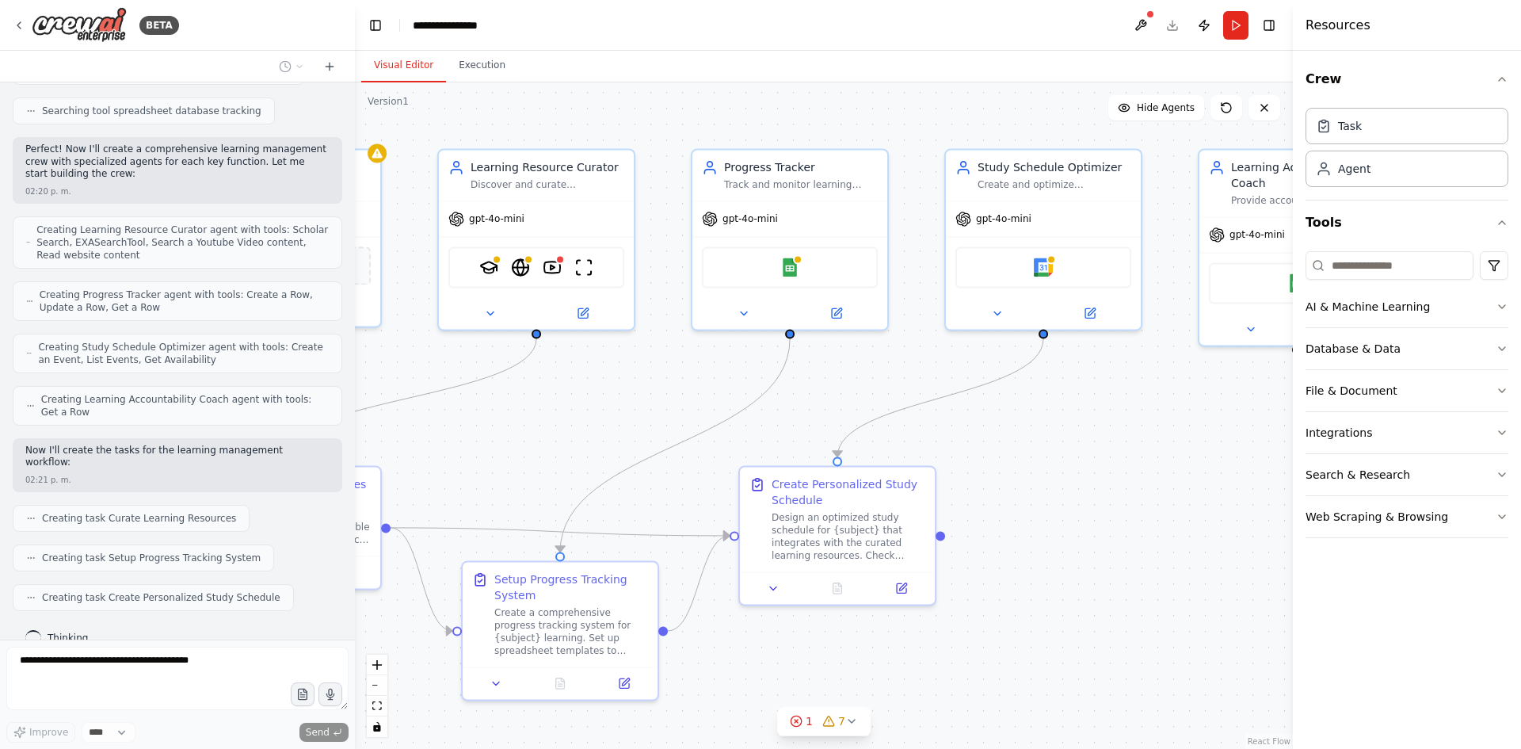
drag, startPoint x: 813, startPoint y: 330, endPoint x: 433, endPoint y: 483, distance: 409.9
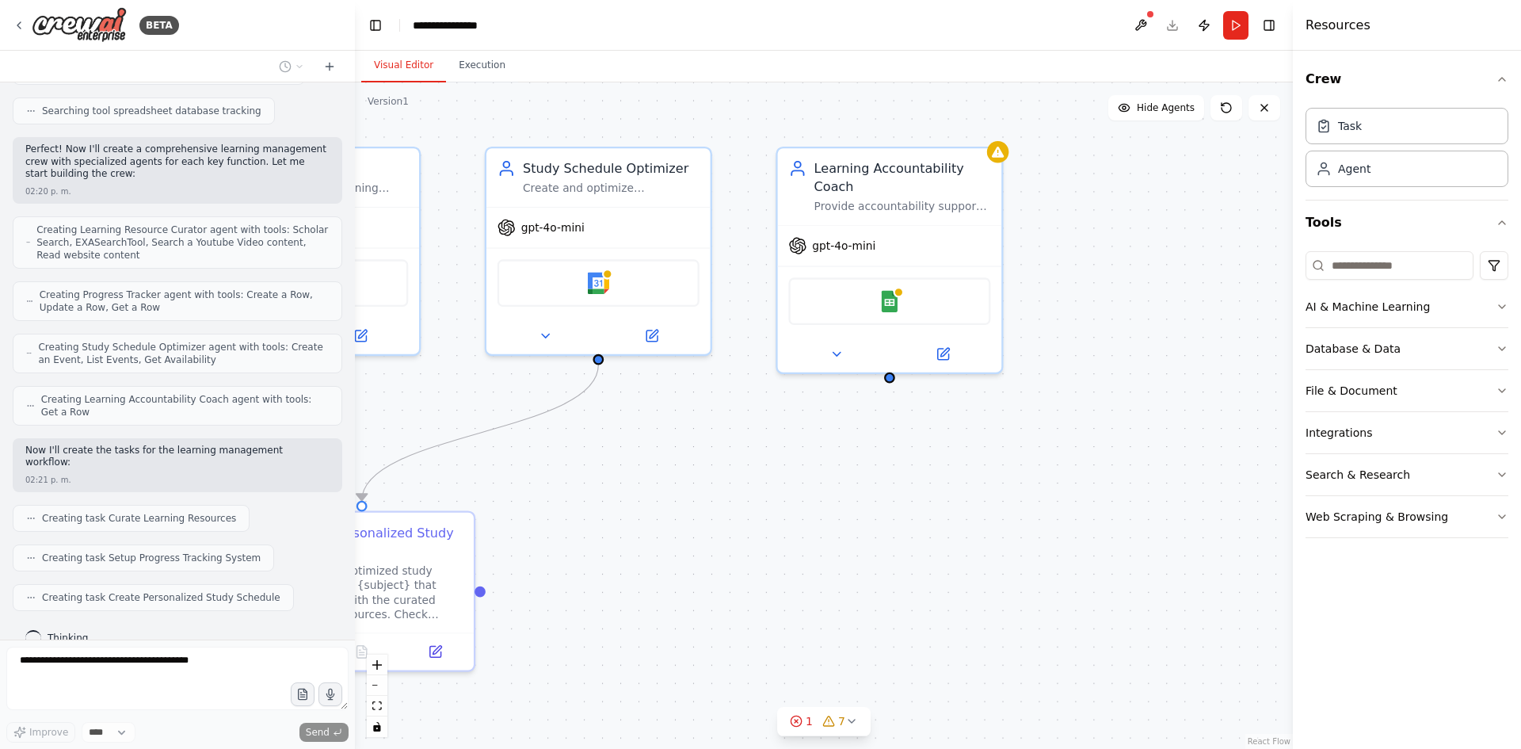
drag, startPoint x: 860, startPoint y: 465, endPoint x: 614, endPoint y: 476, distance: 245.9
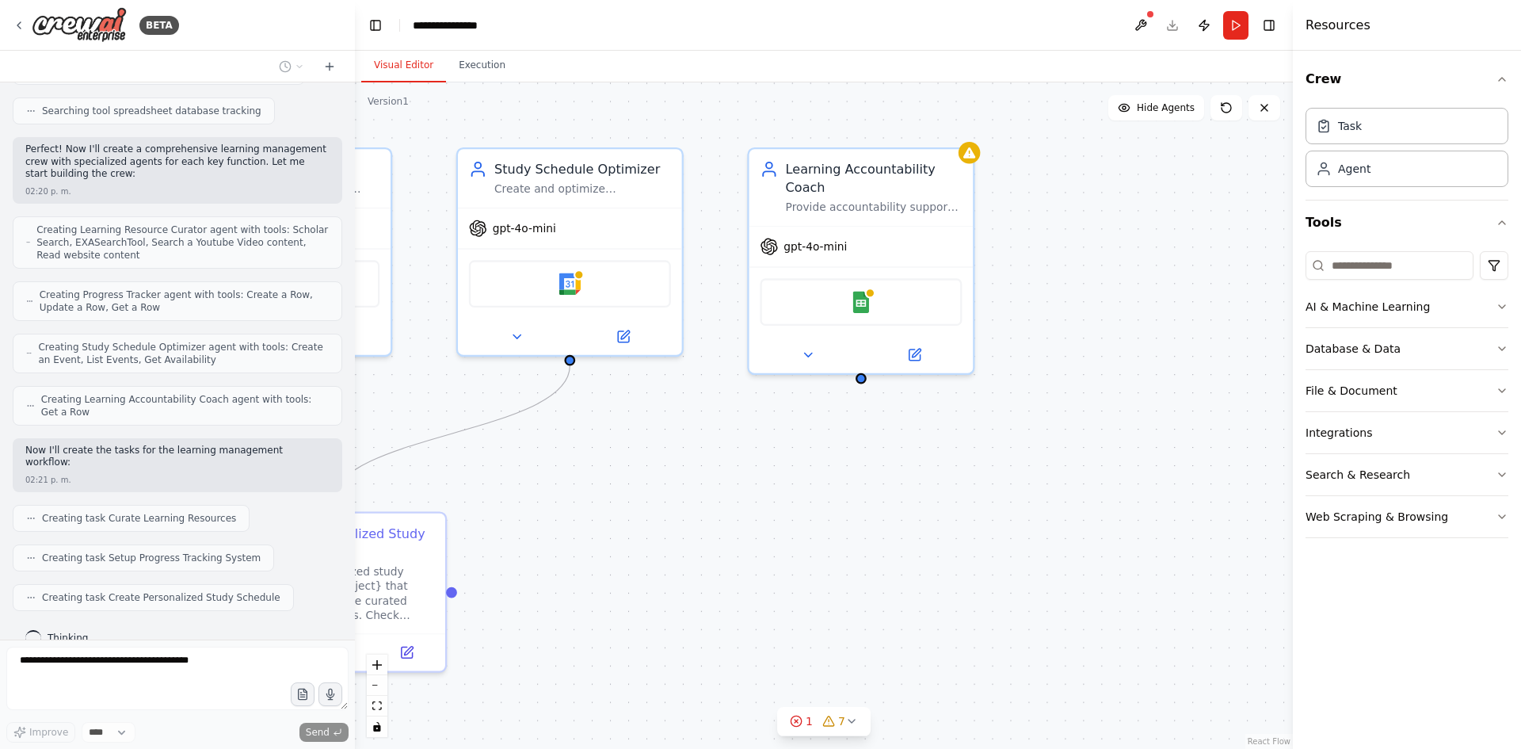
scroll to position [474, 0]
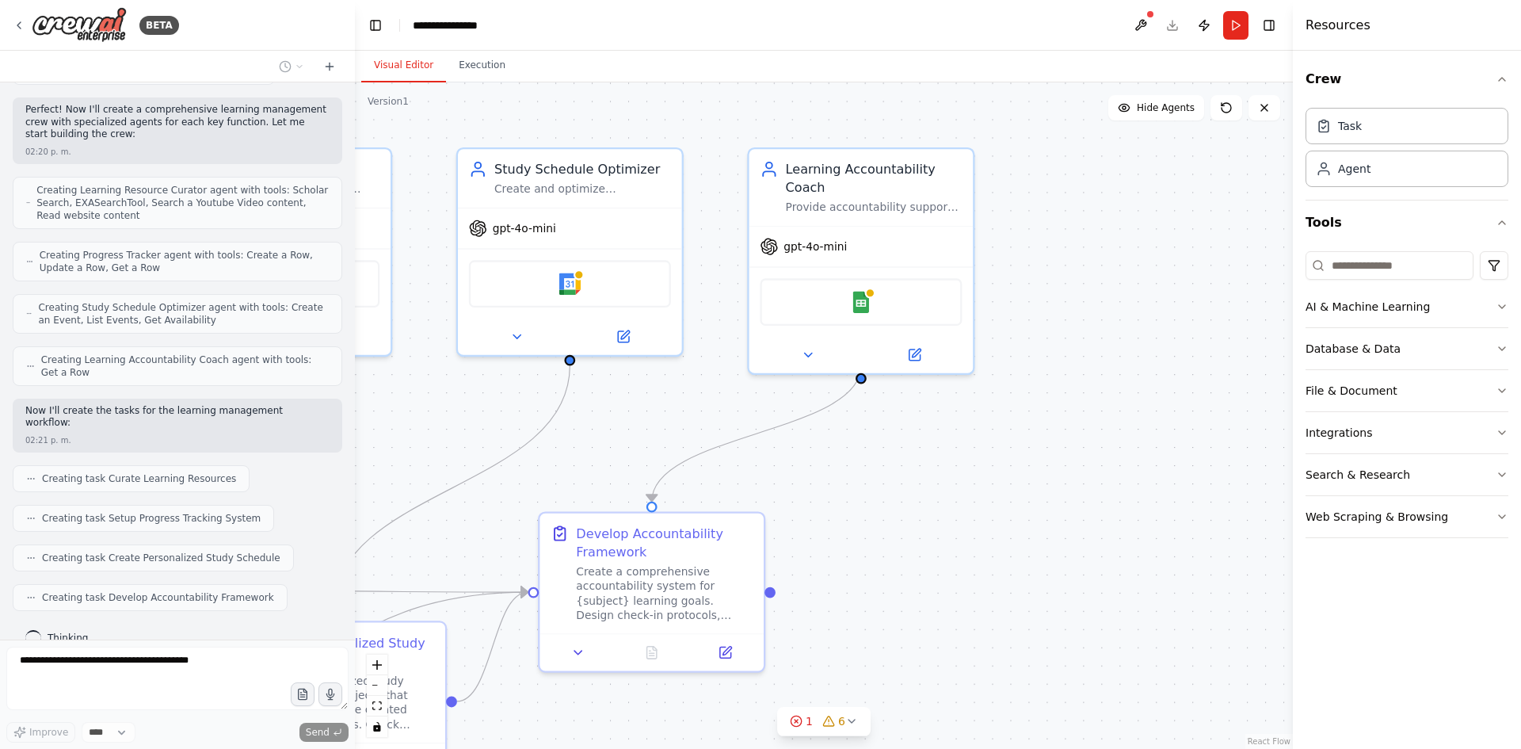
click at [859, 471] on div ".deletable-edge-delete-btn { width: 20px; height: 20px; border: 0px solid #ffff…" at bounding box center [824, 415] width 938 height 666
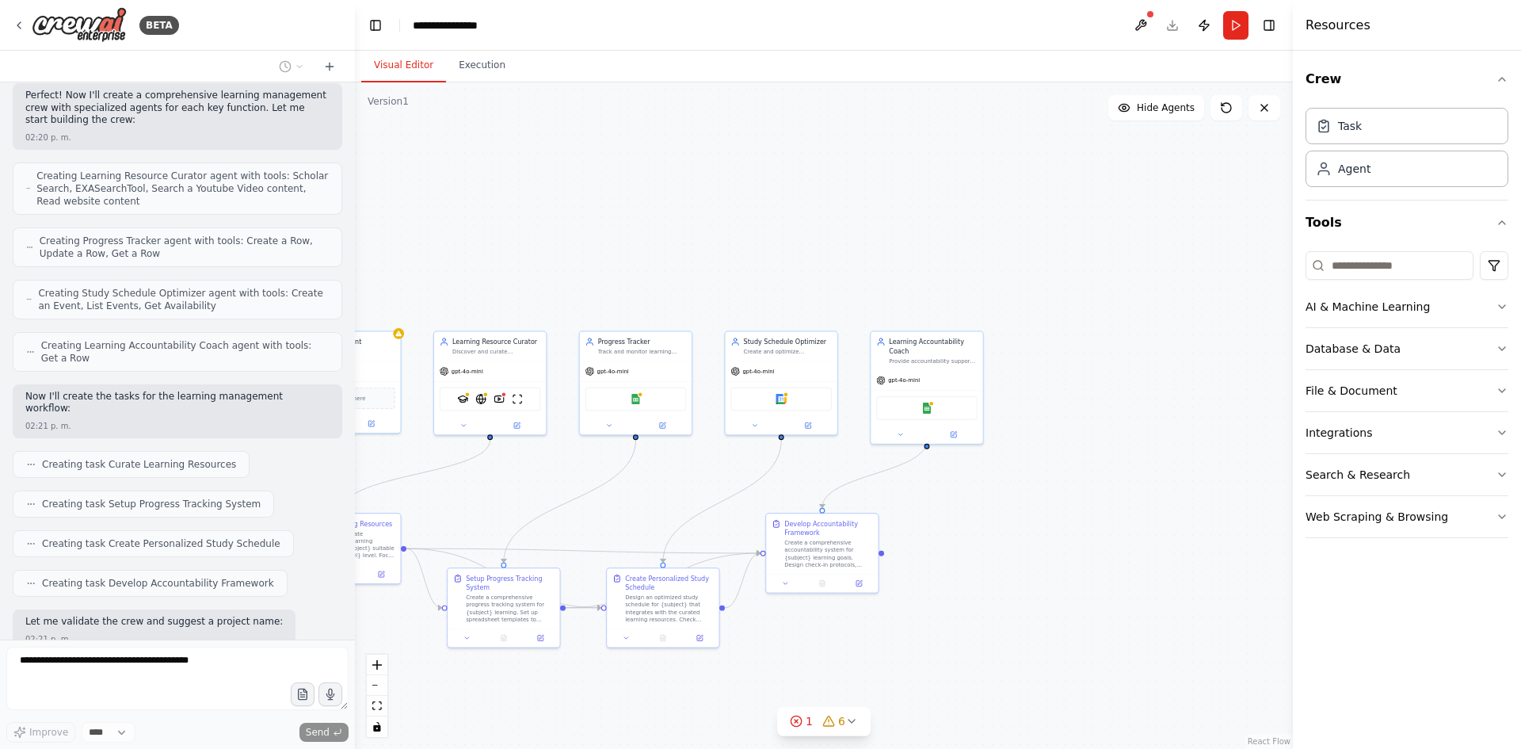
scroll to position [607, 0]
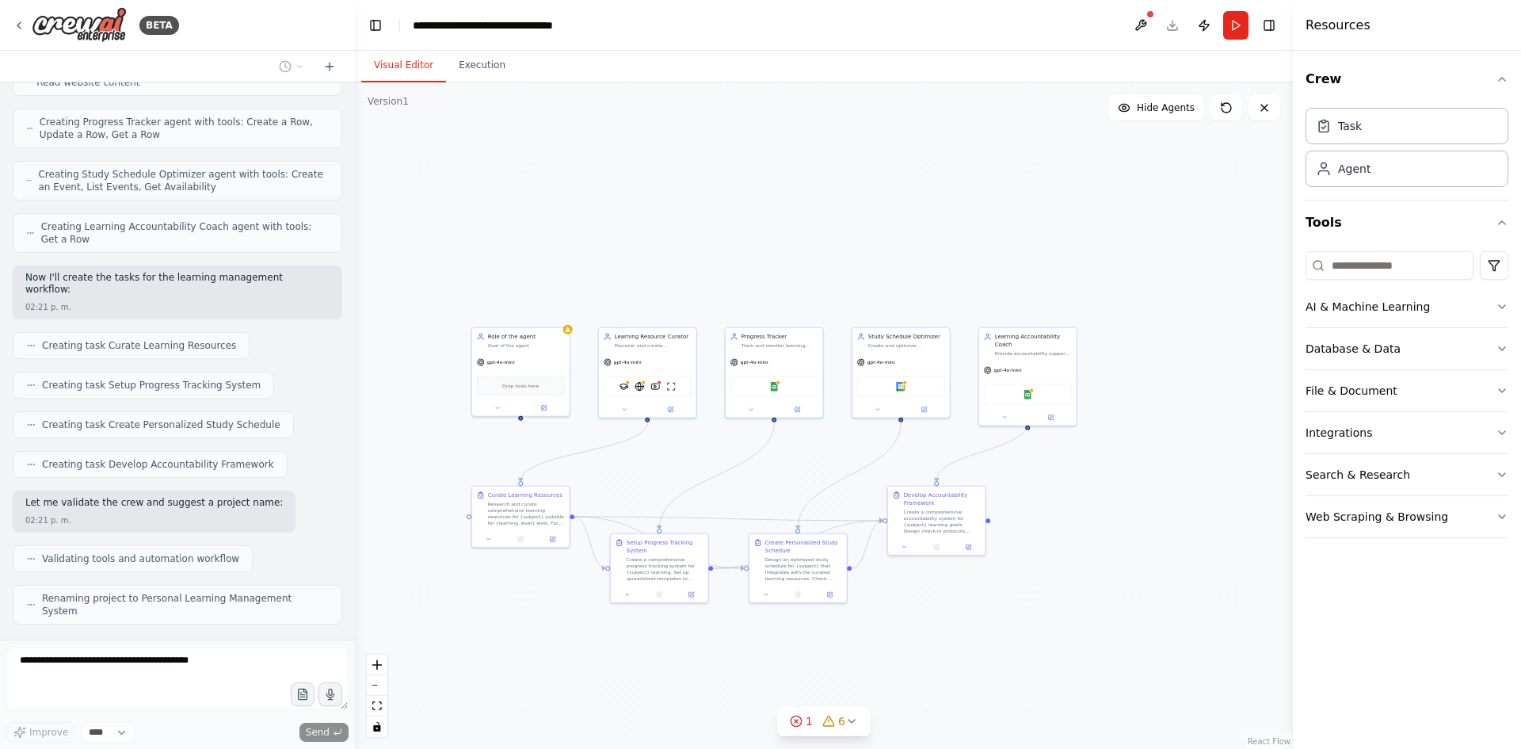
drag, startPoint x: 438, startPoint y: 492, endPoint x: 704, endPoint y: 457, distance: 267.7
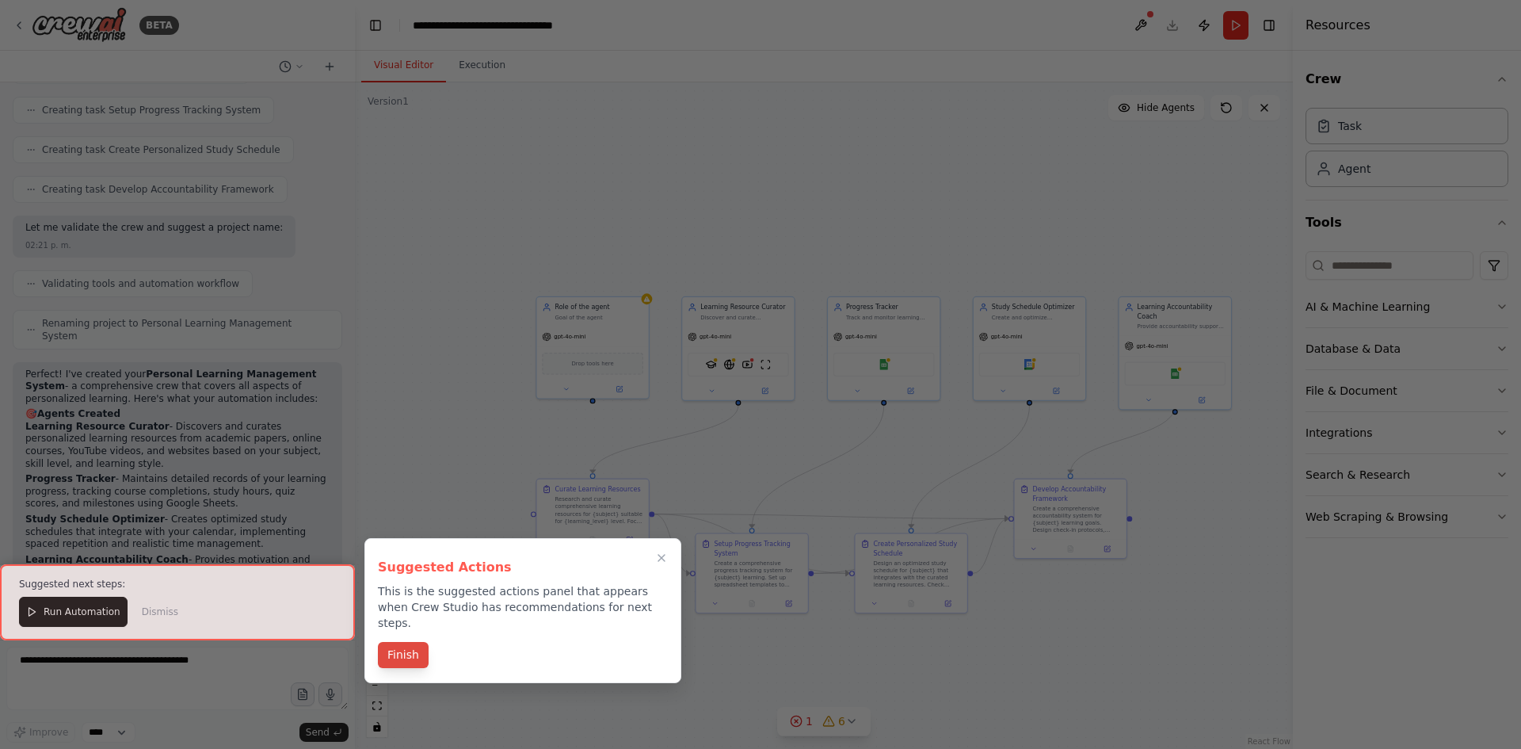
click at [408, 642] on button "Finish" at bounding box center [403, 655] width 51 height 26
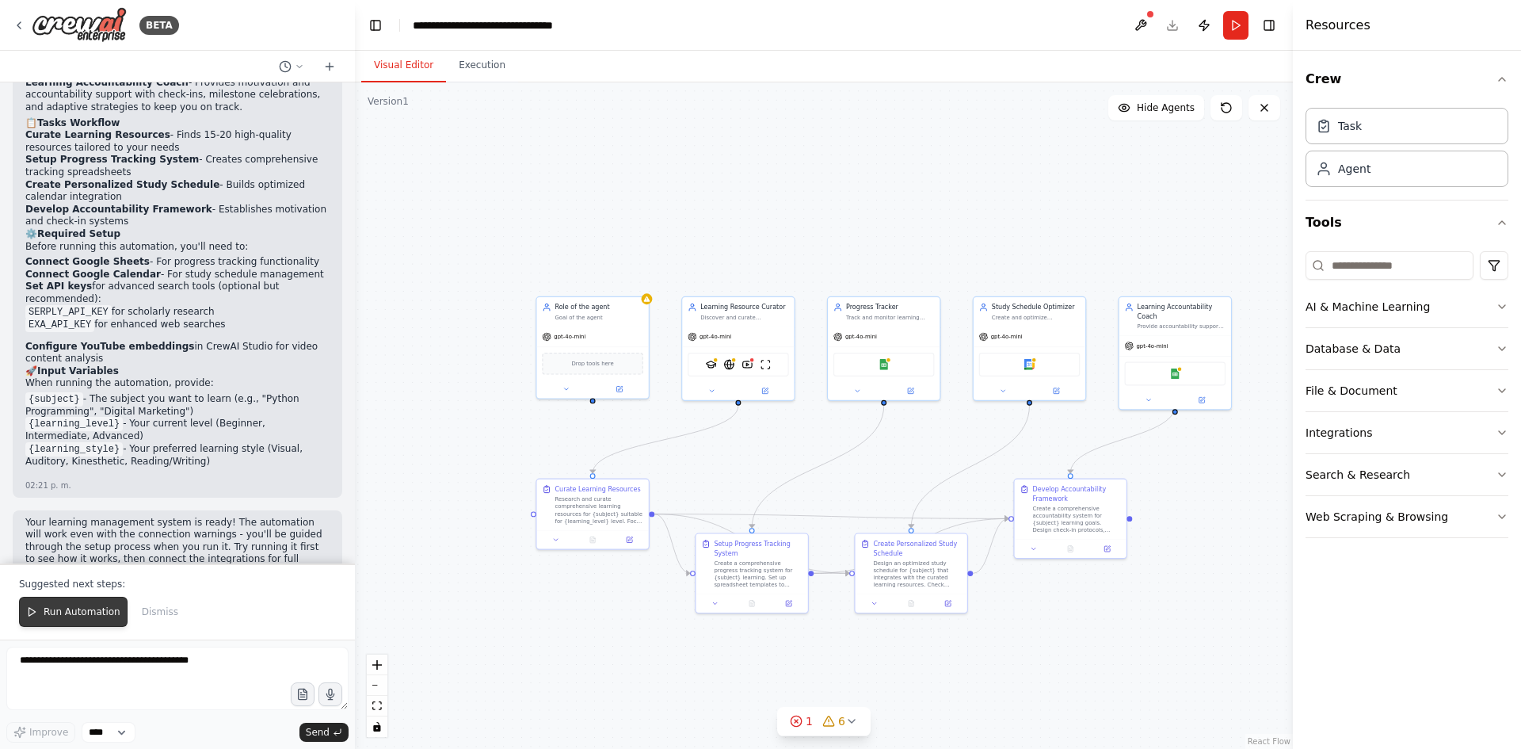
click at [44, 608] on span "Run Automation" at bounding box center [82, 611] width 77 height 13
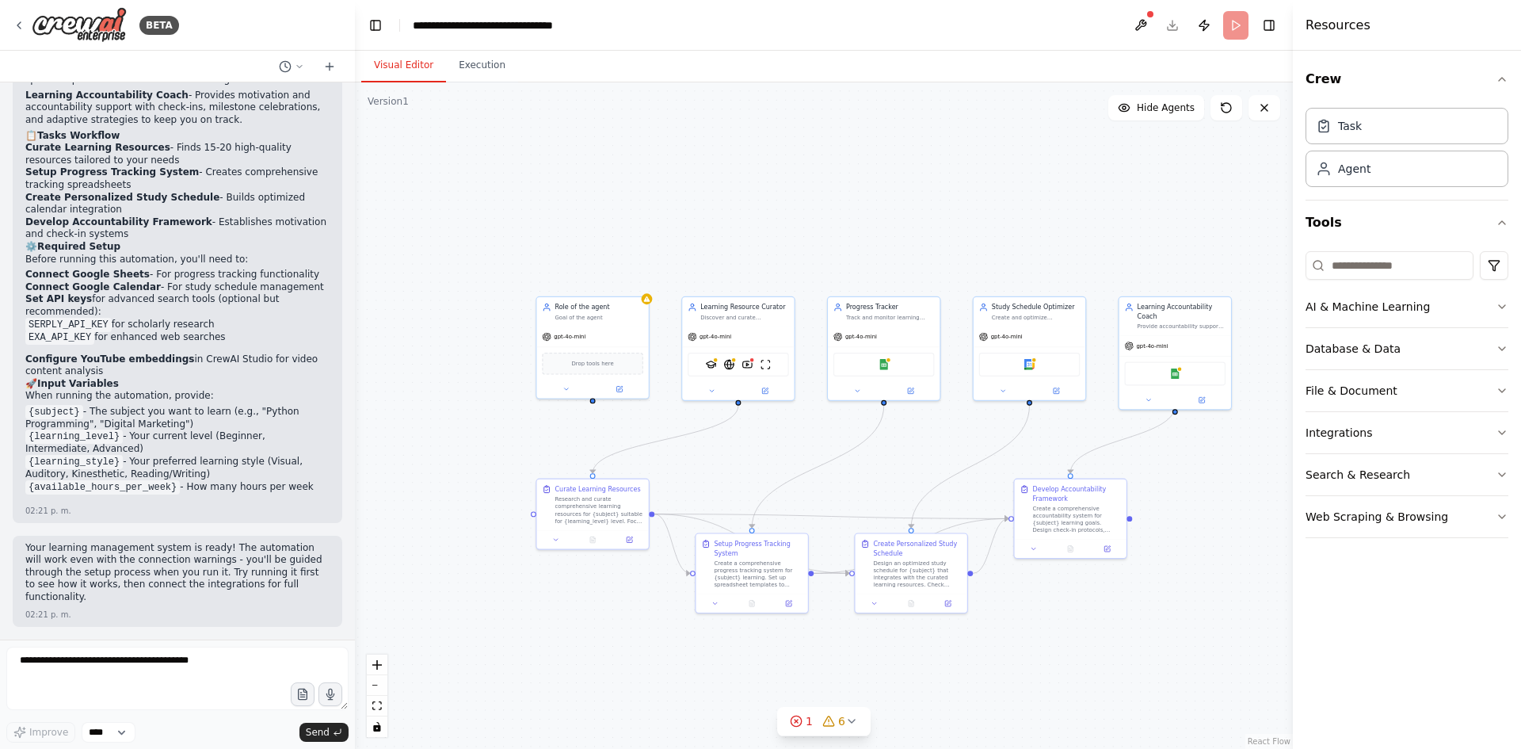
scroll to position [1295, 0]
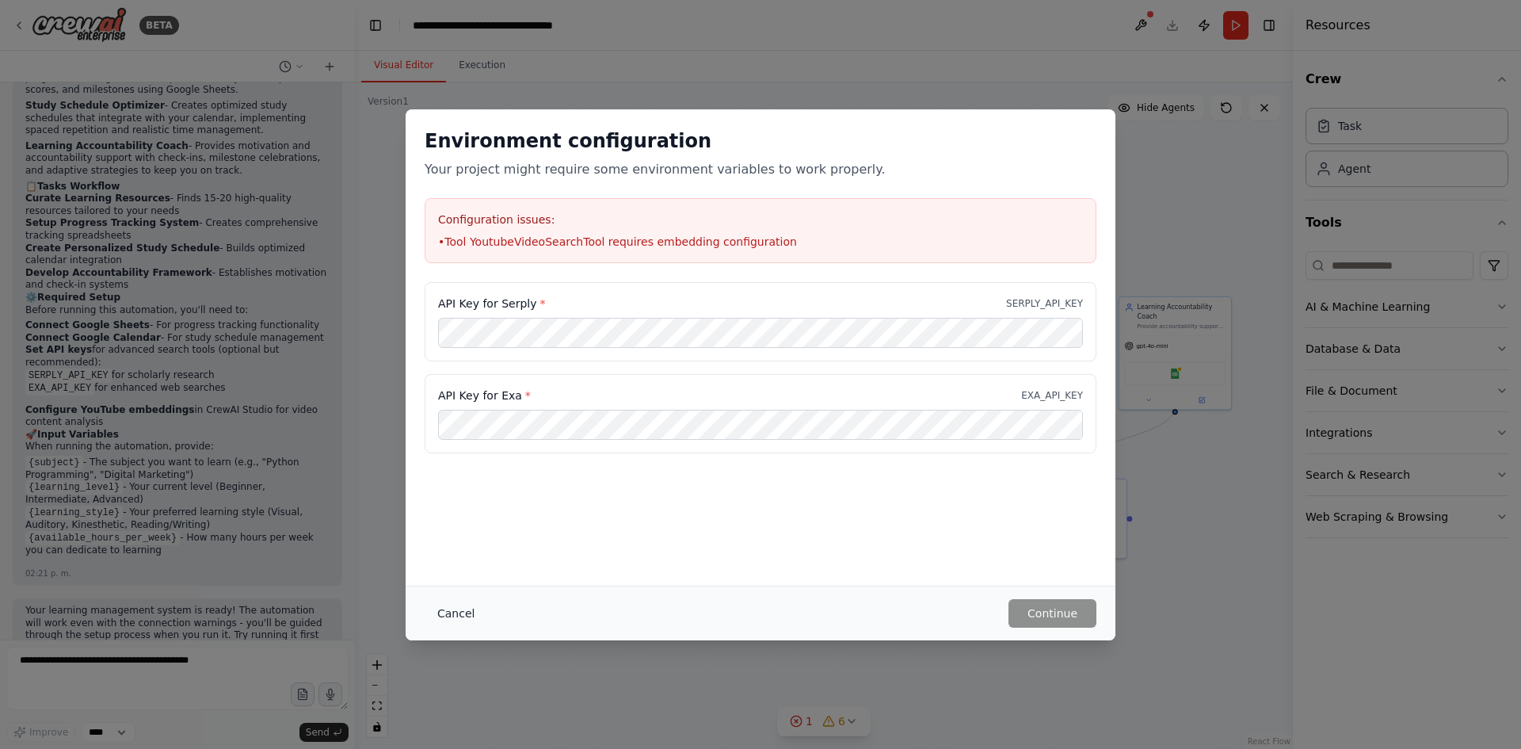
click at [451, 609] on button "Cancel" at bounding box center [456, 613] width 63 height 29
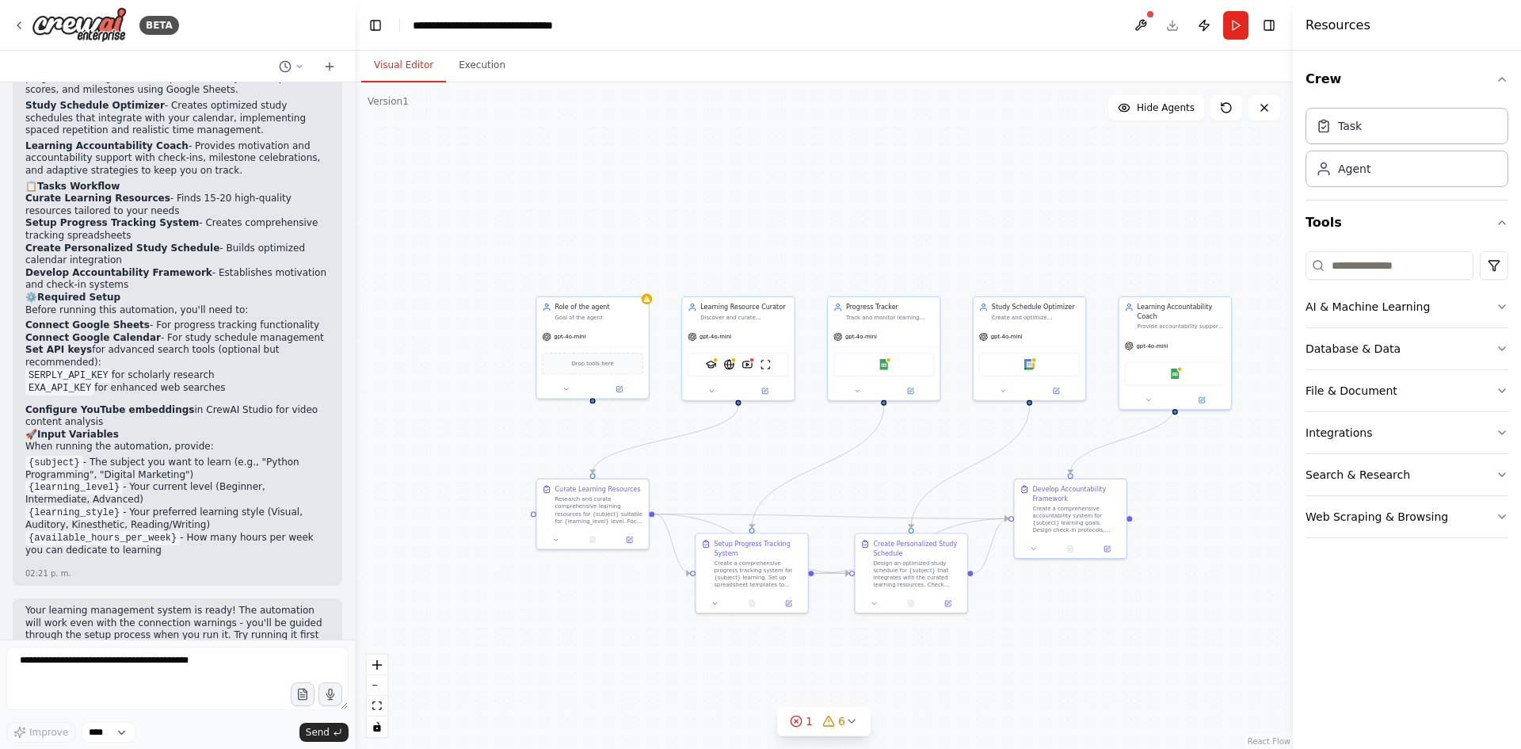
click at [3, 26] on button "Toggle Sidebar" at bounding box center [0, 374] width 13 height 749
click at [13, 25] on icon at bounding box center [19, 25] width 13 height 13
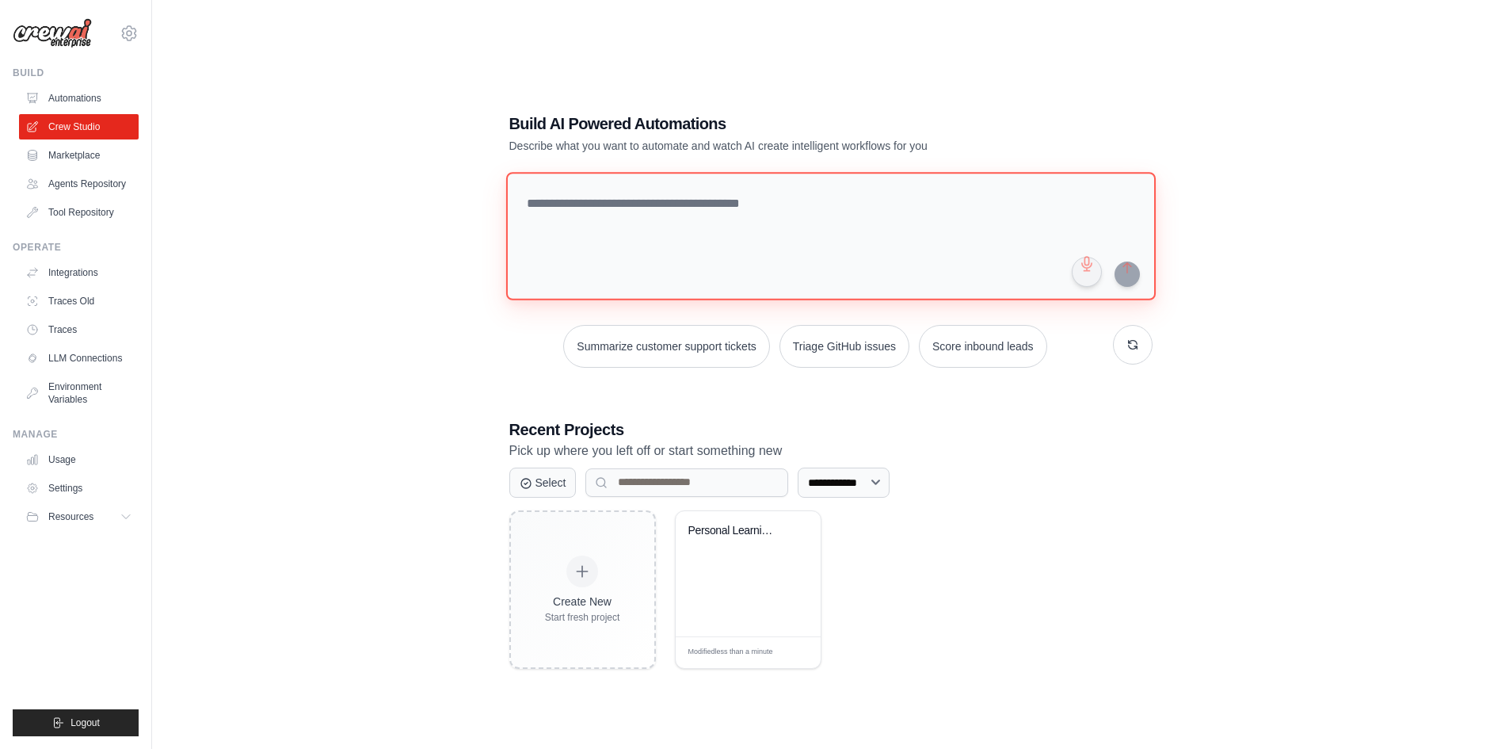
click at [597, 240] on textarea at bounding box center [831, 236] width 650 height 128
